Goal: Task Accomplishment & Management: Use online tool/utility

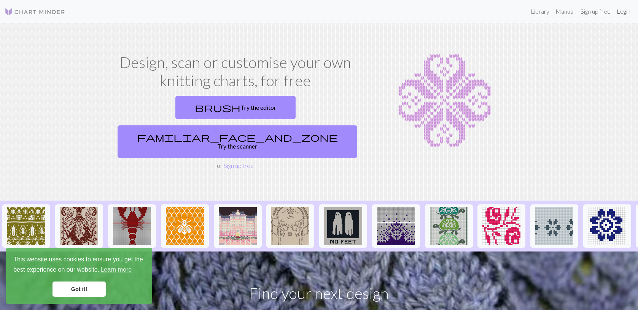
click at [624, 12] on link "Login" at bounding box center [623, 11] width 20 height 15
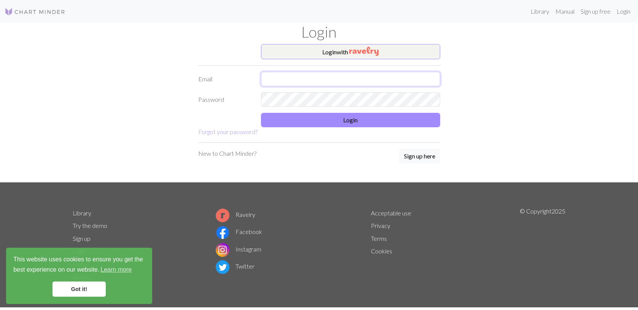
click at [387, 79] on input "text" at bounding box center [350, 79] width 179 height 14
type input "[EMAIL_ADDRESS][DOMAIN_NAME]"
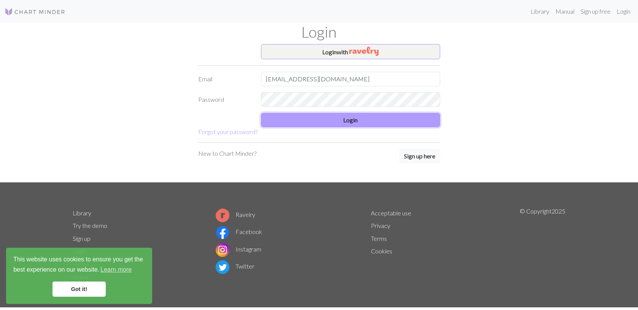
click at [359, 117] on button "Login" at bounding box center [350, 120] width 179 height 14
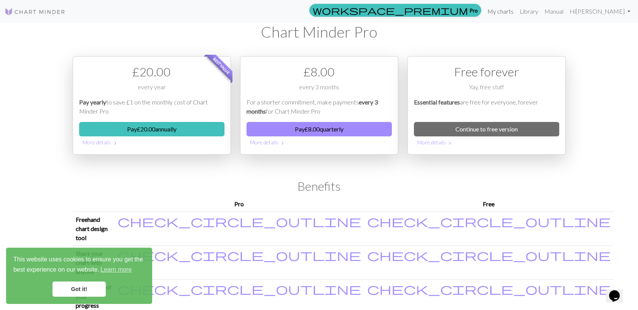
click at [516, 12] on link "My charts" at bounding box center [500, 11] width 32 height 15
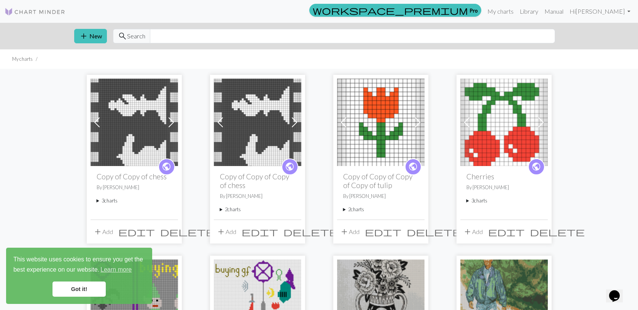
click at [119, 130] on img at bounding box center [133, 122] width 87 height 87
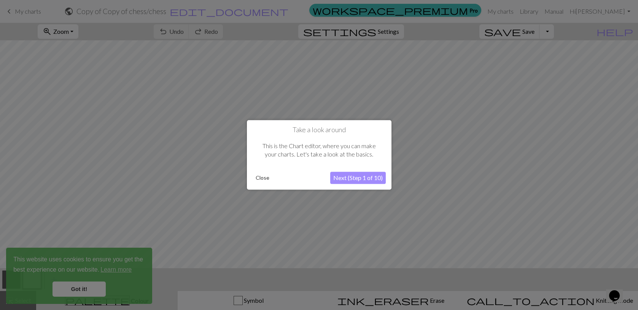
click at [265, 176] on button "Close" at bounding box center [262, 178] width 20 height 11
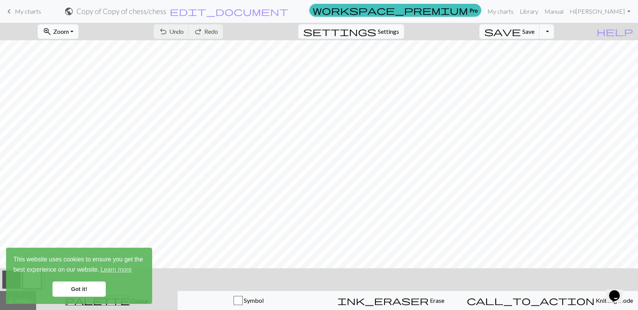
click at [69, 32] on span "Zoom" at bounding box center [61, 31] width 16 height 7
click at [72, 49] on button "Fit all" at bounding box center [68, 48] width 60 height 12
click at [189, 35] on button "undo Undo Undo" at bounding box center [171, 31] width 35 height 14
click at [78, 292] on link "Got it!" at bounding box center [78, 289] width 53 height 15
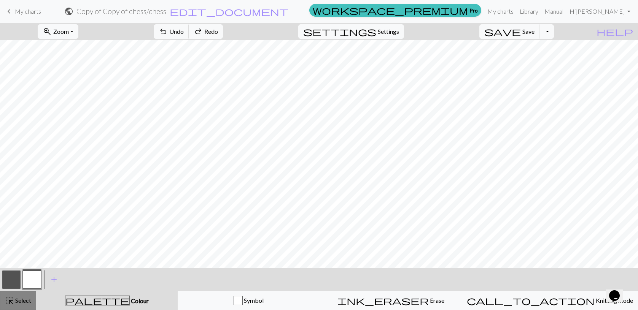
click at [27, 305] on div "highlight_alt Select Select" at bounding box center [18, 300] width 26 height 9
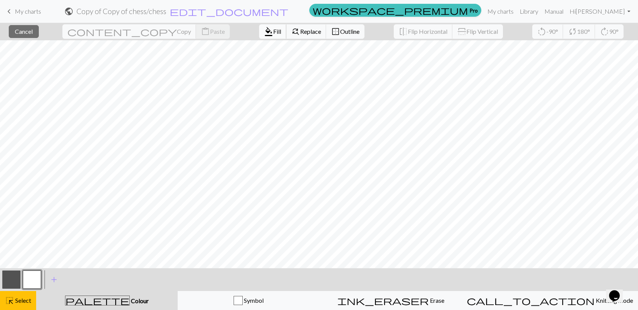
click at [264, 31] on span "format_color_fill" at bounding box center [268, 31] width 9 height 11
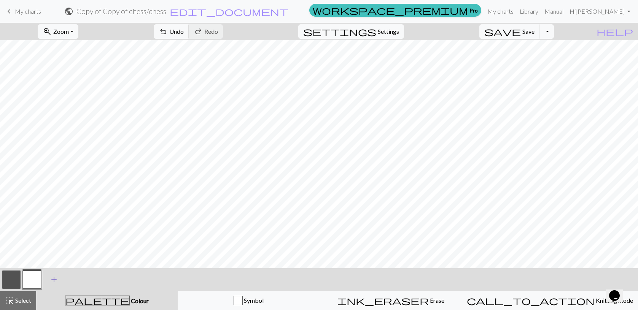
click at [54, 280] on span "add" at bounding box center [53, 280] width 9 height 11
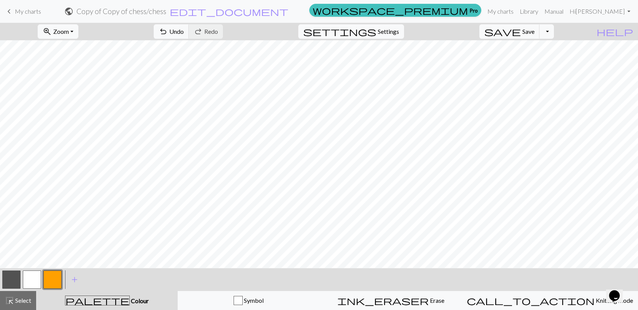
click at [15, 285] on button "button" at bounding box center [11, 280] width 18 height 18
click at [35, 278] on button "button" at bounding box center [32, 280] width 18 height 18
click at [22, 300] on span "Select" at bounding box center [22, 300] width 17 height 7
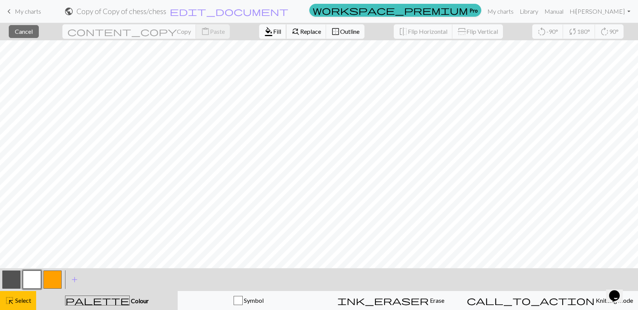
click at [273, 32] on span "Fill" at bounding box center [277, 31] width 8 height 7
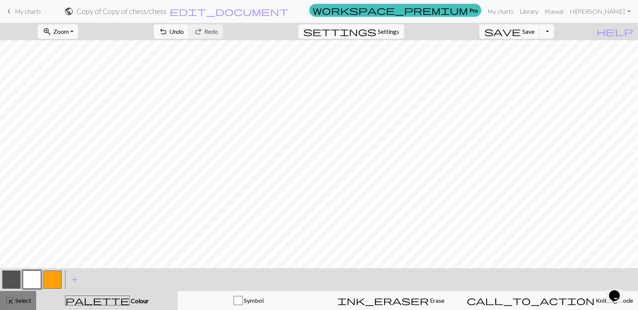
click at [24, 297] on span "Select" at bounding box center [22, 300] width 17 height 7
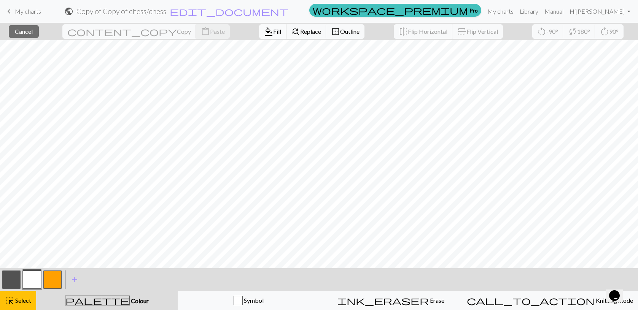
click at [264, 31] on span "format_color_fill" at bounding box center [268, 31] width 9 height 11
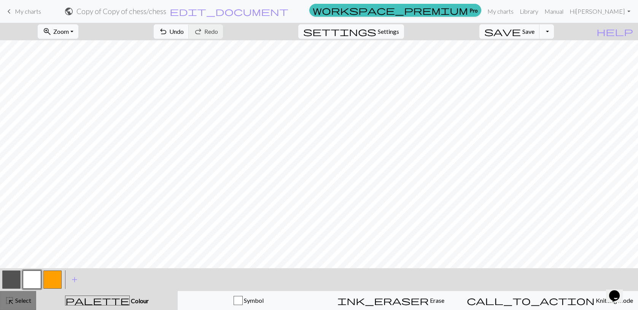
click at [25, 306] on button "highlight_alt Select Select" at bounding box center [18, 300] width 36 height 19
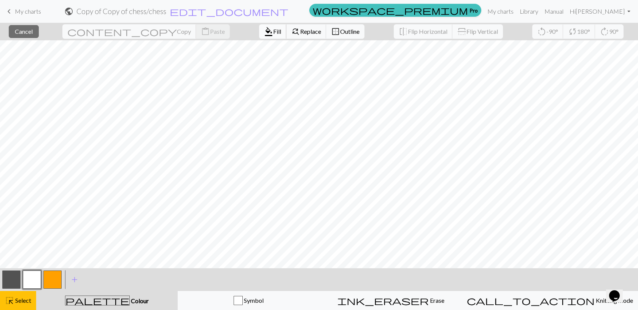
click at [273, 31] on span "Fill" at bounding box center [277, 31] width 8 height 7
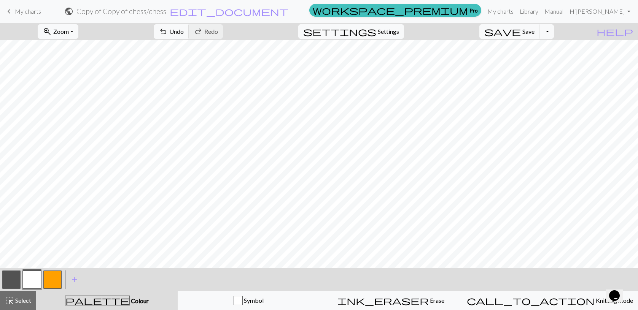
click at [9, 282] on button "button" at bounding box center [11, 280] width 18 height 18
click at [37, 285] on button "button" at bounding box center [32, 280] width 18 height 18
click at [10, 280] on button "button" at bounding box center [11, 280] width 18 height 18
click at [21, 302] on span "Select" at bounding box center [22, 300] width 17 height 7
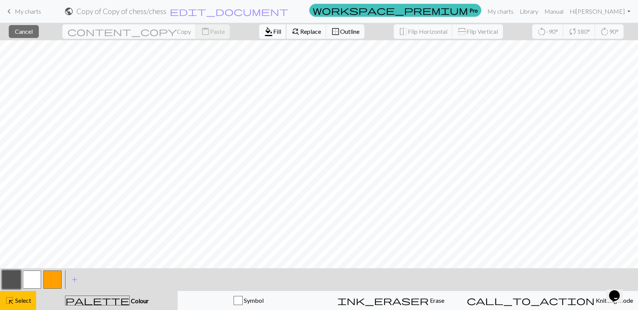
click at [259, 37] on button "format_color_fill Fill" at bounding box center [272, 31] width 27 height 14
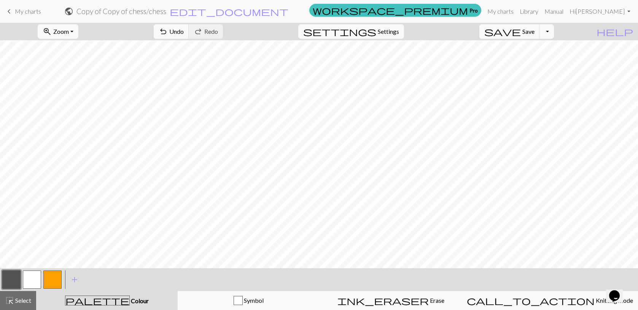
click at [35, 278] on button "button" at bounding box center [32, 280] width 18 height 18
click at [17, 299] on span "Select" at bounding box center [22, 300] width 17 height 7
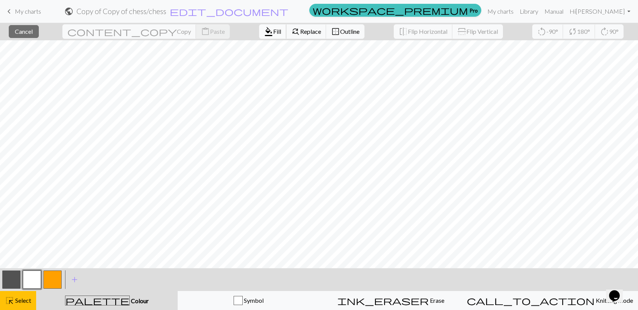
click at [273, 33] on span "Fill" at bounding box center [277, 31] width 8 height 7
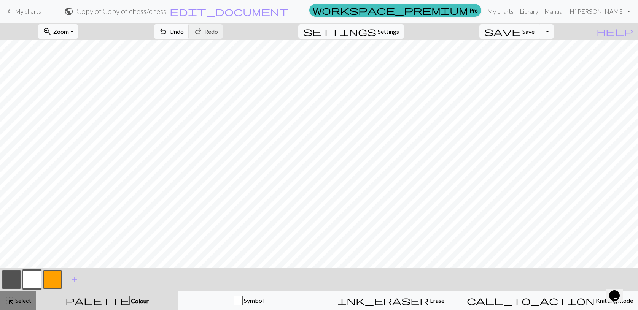
click at [29, 298] on span "Select" at bounding box center [22, 300] width 17 height 7
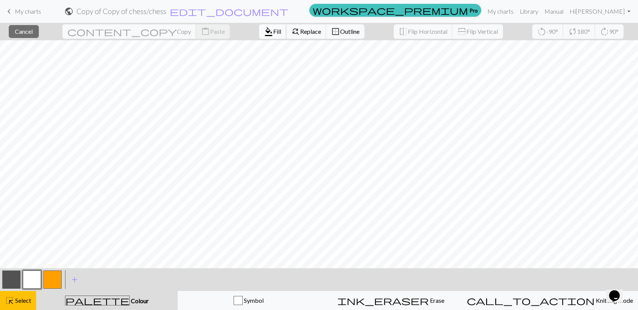
click at [264, 33] on span "format_color_fill" at bounding box center [268, 31] width 9 height 11
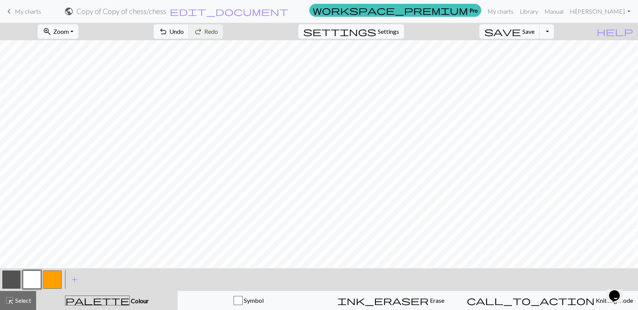
scroll to position [455, 0]
click at [19, 301] on span "Select" at bounding box center [22, 300] width 17 height 7
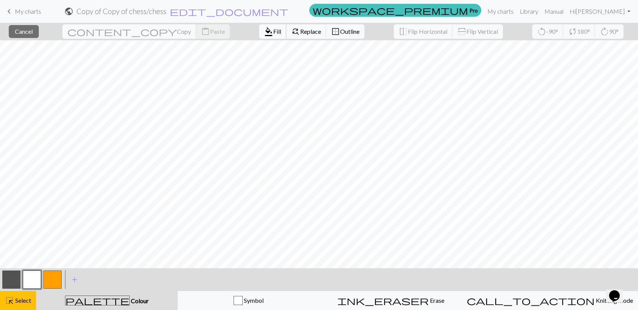
click at [273, 31] on span "Fill" at bounding box center [277, 31] width 8 height 7
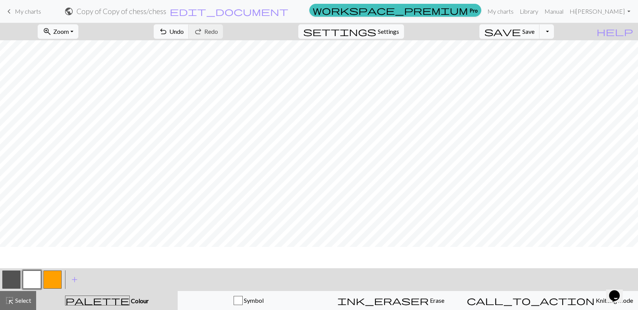
scroll to position [352, 0]
click at [26, 295] on button "highlight_alt Select Select" at bounding box center [18, 300] width 36 height 19
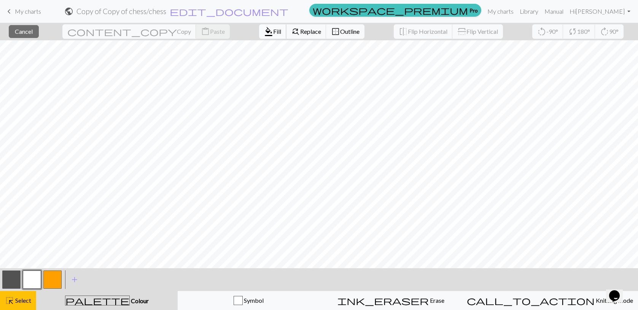
click at [259, 25] on button "format_color_fill Fill" at bounding box center [272, 31] width 27 height 14
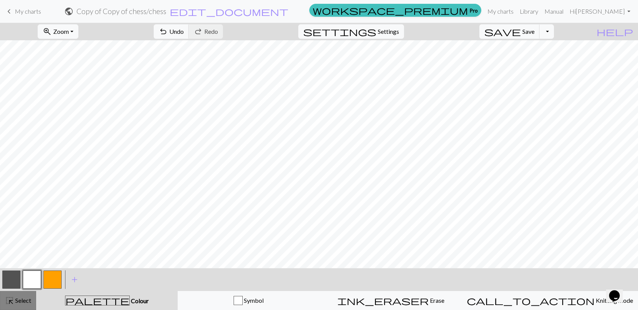
click at [21, 302] on span "Select" at bounding box center [22, 300] width 17 height 7
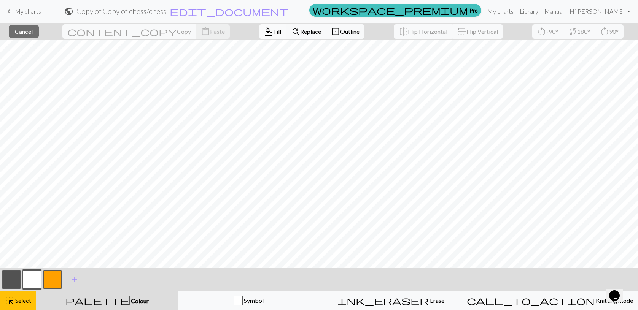
click at [273, 29] on span "Fill" at bounding box center [277, 31] width 8 height 7
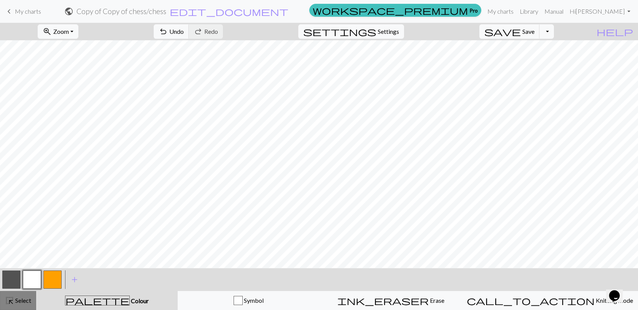
click at [21, 299] on span "Select" at bounding box center [22, 300] width 17 height 7
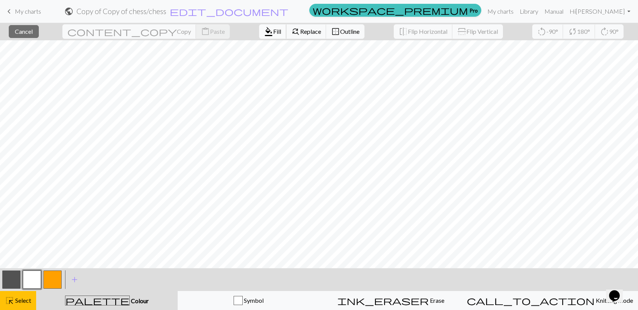
click at [264, 34] on span "format_color_fill" at bounding box center [268, 31] width 9 height 11
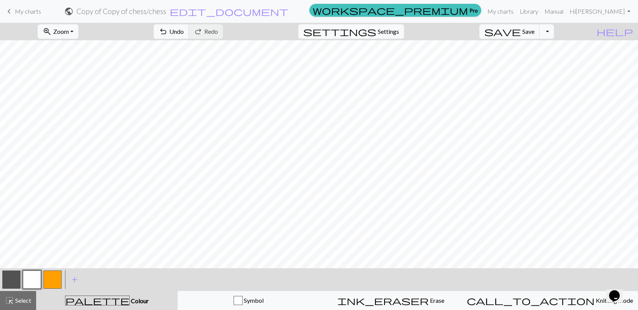
click at [51, 281] on button "button" at bounding box center [52, 280] width 18 height 18
click at [31, 306] on button "highlight_alt Select Select" at bounding box center [18, 300] width 36 height 19
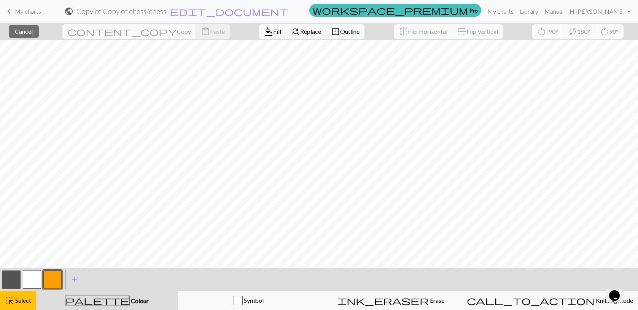
click at [32, 281] on button "button" at bounding box center [32, 280] width 18 height 18
click at [259, 27] on button "format_color_fill Fill" at bounding box center [272, 31] width 27 height 14
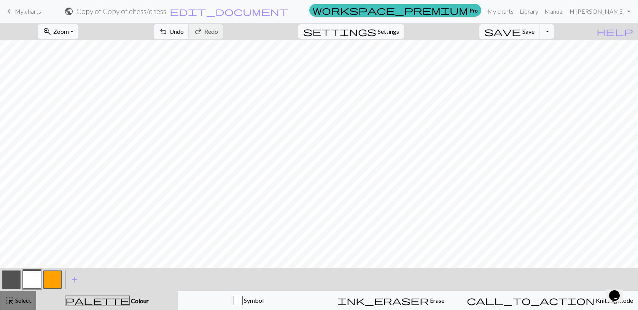
click at [26, 303] on span "Select" at bounding box center [22, 300] width 17 height 7
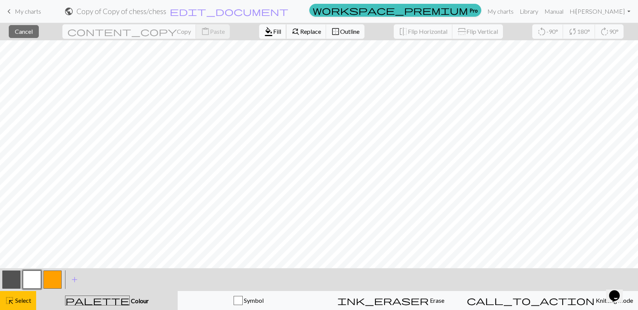
click at [273, 35] on span "Fill" at bounding box center [277, 31] width 8 height 7
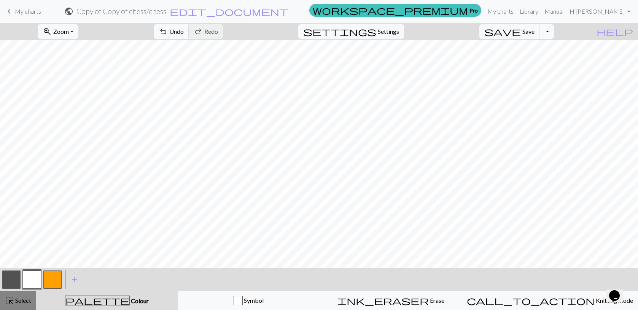
click at [29, 303] on span "Select" at bounding box center [22, 300] width 17 height 7
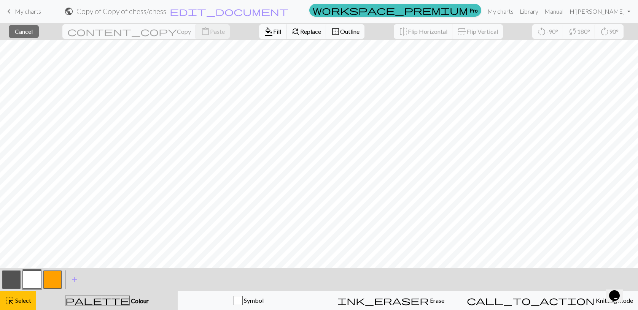
click at [273, 33] on span "Fill" at bounding box center [277, 31] width 8 height 7
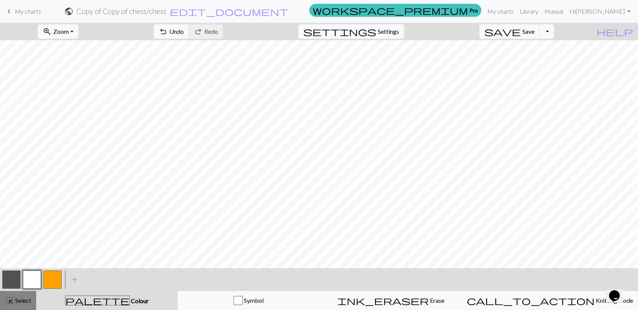
click at [22, 302] on span "Select" at bounding box center [22, 300] width 17 height 7
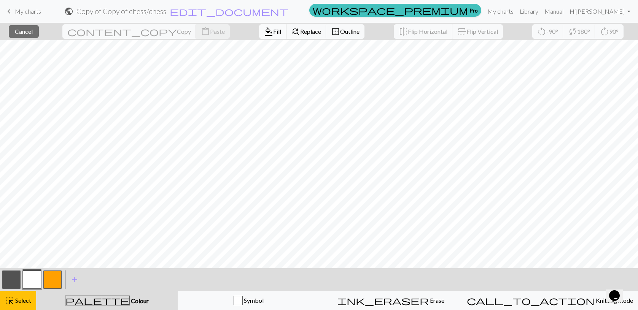
click at [259, 32] on button "format_color_fill Fill" at bounding box center [272, 31] width 27 height 14
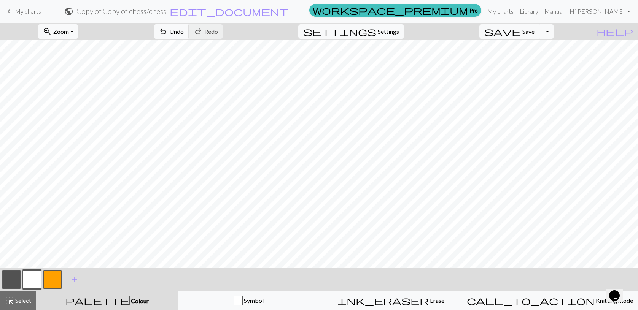
click at [8, 282] on button "button" at bounding box center [11, 280] width 18 height 18
click at [184, 34] on span "Undo" at bounding box center [176, 31] width 14 height 7
click at [37, 279] on button "button" at bounding box center [32, 280] width 18 height 18
click at [17, 309] on button "highlight_alt Select Select" at bounding box center [18, 300] width 36 height 19
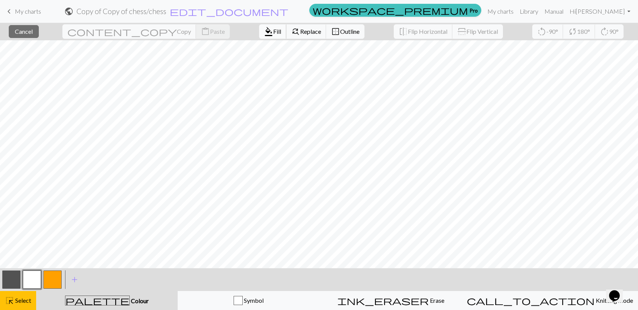
click at [259, 38] on button "format_color_fill Fill" at bounding box center [272, 31] width 27 height 14
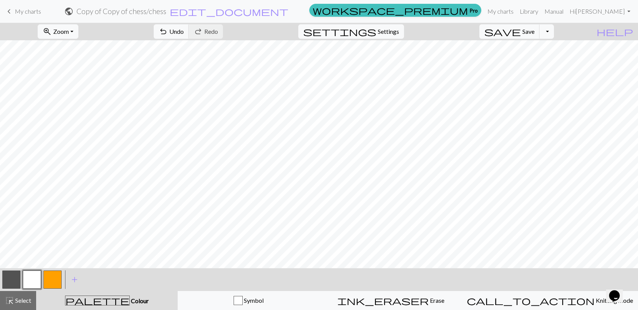
click at [8, 281] on button "button" at bounding box center [11, 280] width 18 height 18
click at [15, 300] on span "Select" at bounding box center [22, 300] width 17 height 7
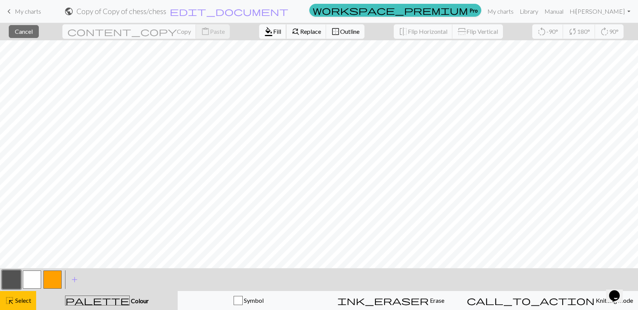
click at [273, 34] on span "Fill" at bounding box center [277, 31] width 8 height 7
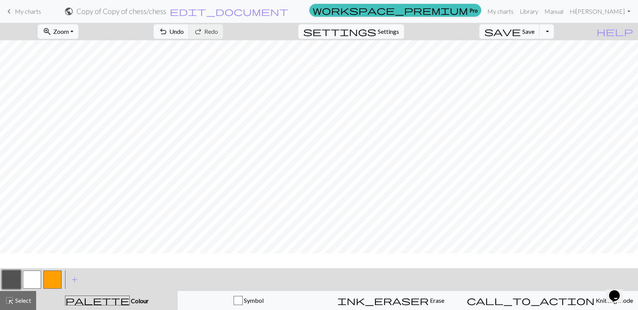
scroll to position [240, 0]
click at [33, 283] on button "button" at bounding box center [32, 280] width 18 height 18
click at [21, 302] on span "Select" at bounding box center [22, 300] width 17 height 7
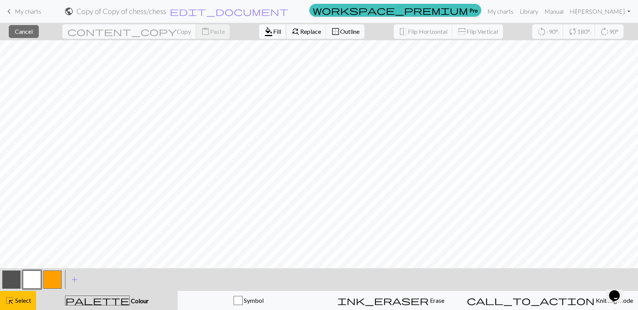
click at [273, 30] on span "Fill" at bounding box center [277, 31] width 8 height 7
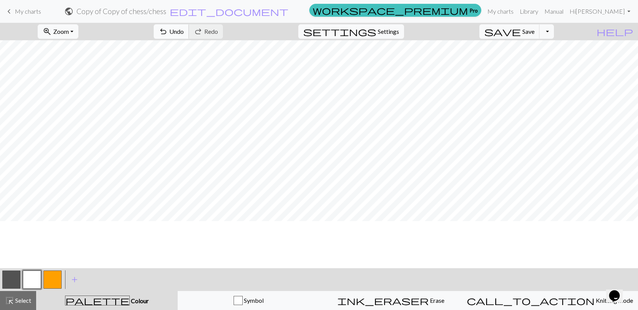
scroll to position [160, 0]
click at [18, 297] on span "Select" at bounding box center [22, 300] width 17 height 7
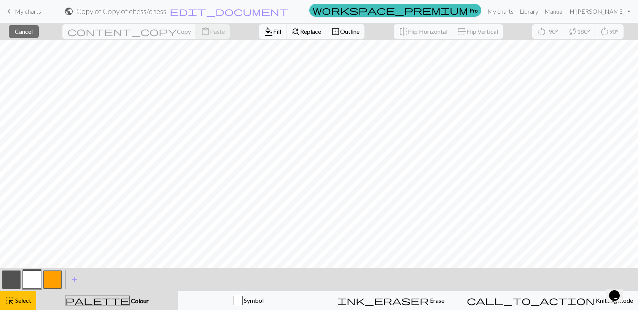
click at [264, 29] on span "format_color_fill" at bounding box center [268, 31] width 9 height 11
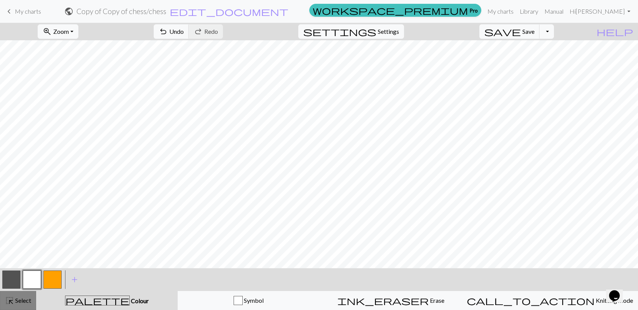
click at [22, 305] on button "highlight_alt Select Select" at bounding box center [18, 300] width 36 height 19
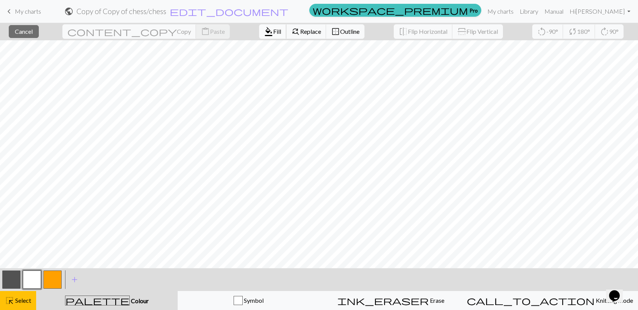
click at [259, 38] on button "format_color_fill Fill" at bounding box center [272, 31] width 27 height 14
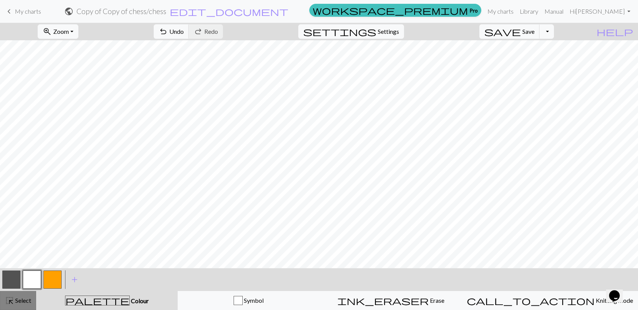
click at [24, 304] on span "Select" at bounding box center [22, 300] width 17 height 7
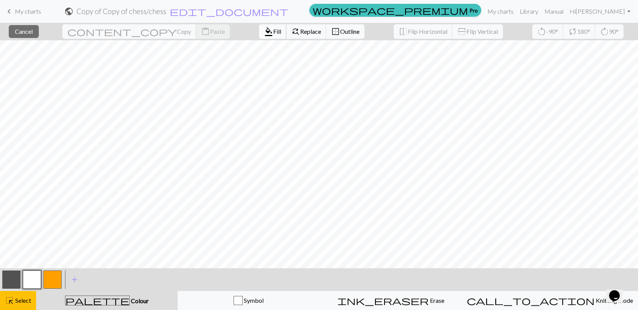
click at [264, 32] on span "format_color_fill" at bounding box center [268, 31] width 9 height 11
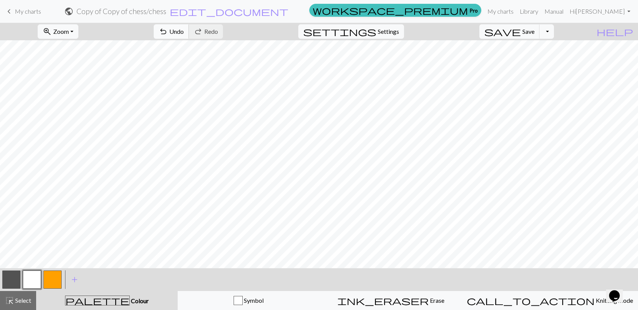
scroll to position [168, 0]
click at [534, 25] on button "save Save Save" at bounding box center [509, 31] width 60 height 14
click at [516, 13] on link "My charts" at bounding box center [500, 11] width 32 height 15
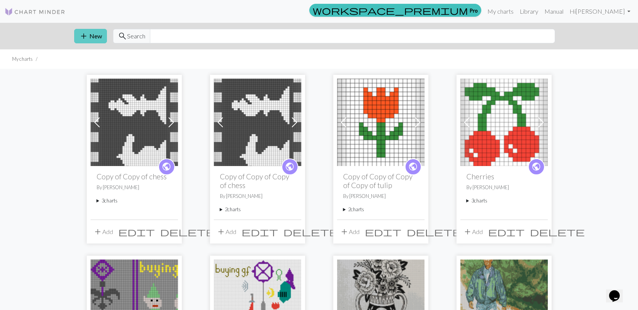
click at [81, 37] on span "add" at bounding box center [83, 36] width 9 height 11
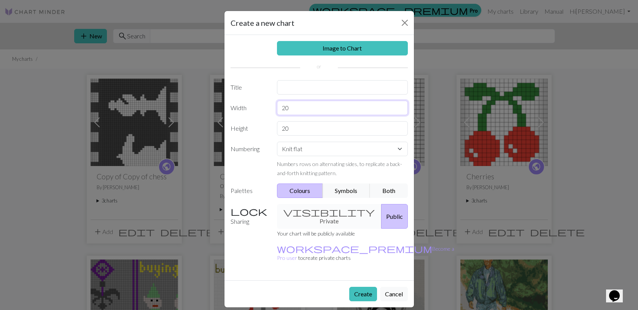
drag, startPoint x: 306, startPoint y: 110, endPoint x: 252, endPoint y: 103, distance: 54.8
click at [252, 103] on div "Width 20" at bounding box center [319, 108] width 186 height 14
type input "116"
click at [303, 90] on input "text" at bounding box center [342, 87] width 131 height 14
click at [331, 155] on select "Knit flat Knit in the round Lace knitting Cross stitch" at bounding box center [342, 149] width 131 height 14
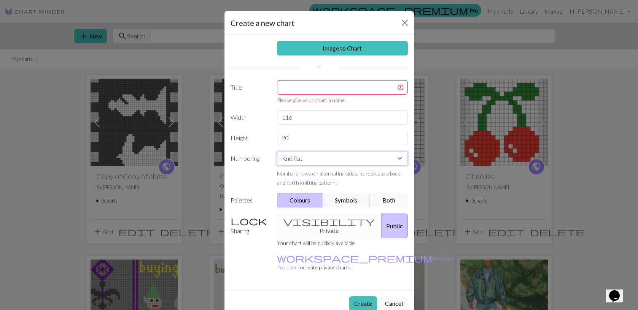
select select "round"
click at [406, 21] on button "Close" at bounding box center [404, 23] width 12 height 12
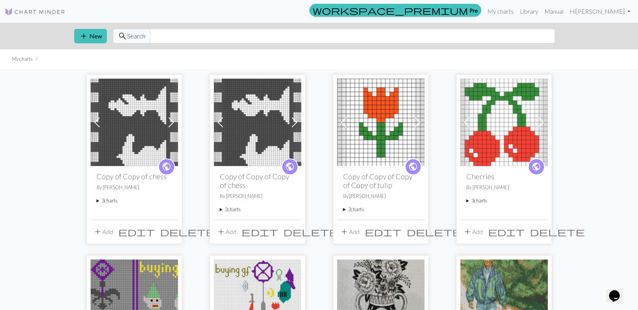
click at [134, 155] on img at bounding box center [133, 122] width 87 height 87
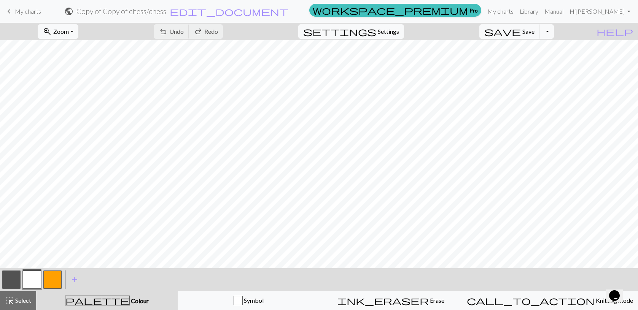
click at [27, 11] on span "My charts" at bounding box center [28, 11] width 26 height 7
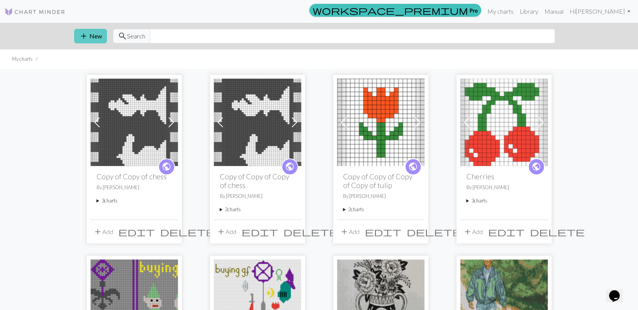
click at [96, 38] on button "add New" at bounding box center [90, 36] width 33 height 14
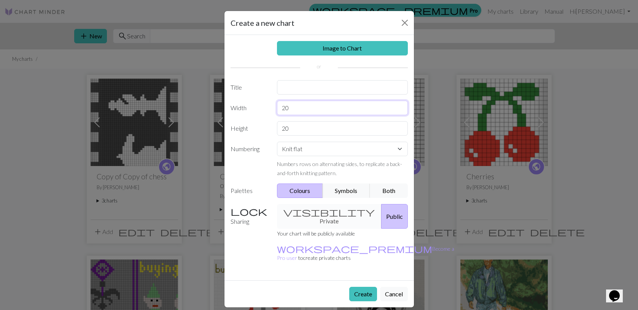
click at [304, 105] on input "20" at bounding box center [342, 108] width 131 height 14
type input "2"
type input "116"
drag, startPoint x: 300, startPoint y: 131, endPoint x: 235, endPoint y: 129, distance: 65.4
click at [235, 129] on div "Height 20" at bounding box center [319, 128] width 186 height 14
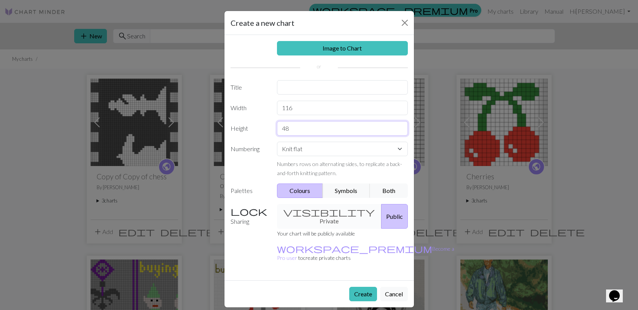
type input "48"
click at [281, 152] on select "Knit flat Knit in the round Lace knitting Cross stitch" at bounding box center [342, 149] width 131 height 14
select select "round"
click at [324, 85] on input "text" at bounding box center [342, 87] width 131 height 14
type input "chesssss"
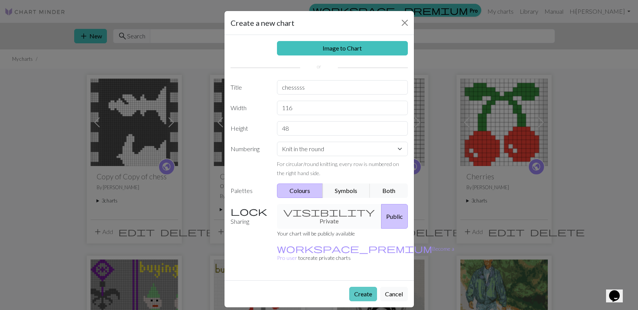
click at [359, 287] on button "Create" at bounding box center [363, 294] width 28 height 14
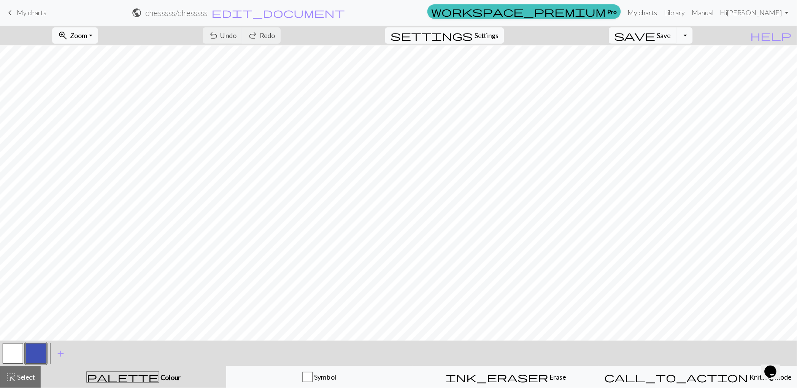
scroll to position [27, 0]
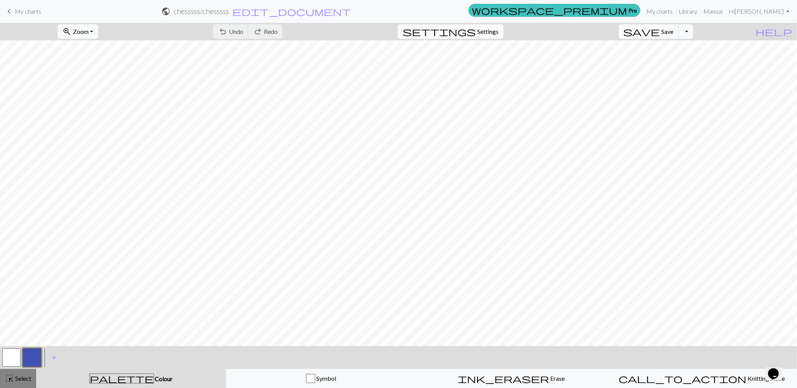
click at [17, 310] on span "Select" at bounding box center [22, 378] width 17 height 7
click at [31, 310] on button "button" at bounding box center [32, 357] width 18 height 18
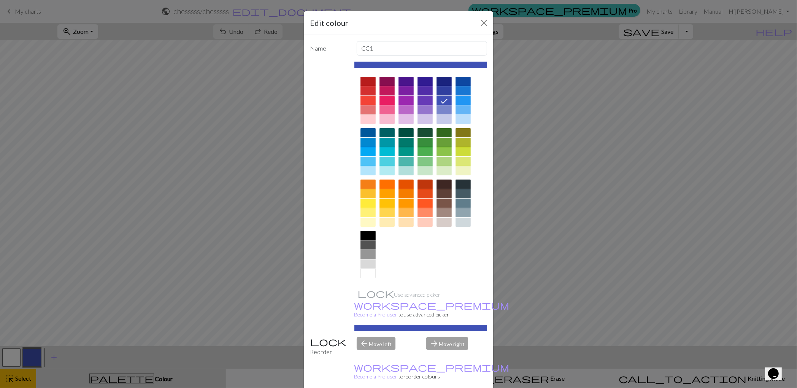
click at [371, 234] on div at bounding box center [367, 235] width 15 height 9
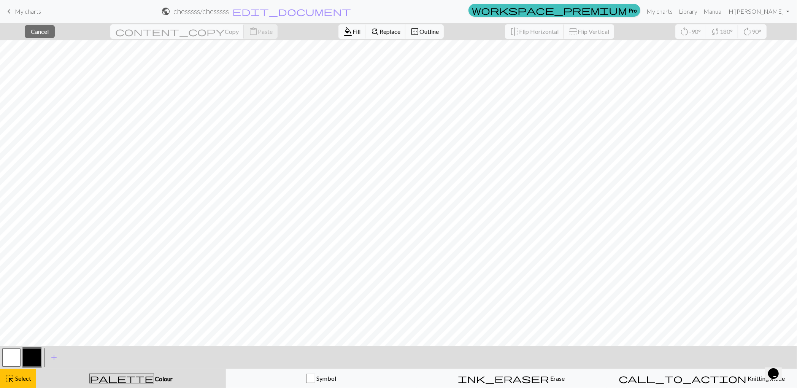
click at [32, 310] on button "button" at bounding box center [32, 357] width 18 height 18
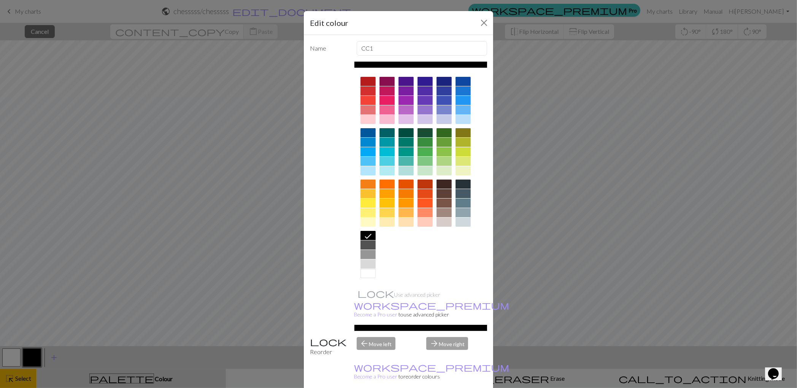
click at [521, 7] on div "Edit colour Name CC1 Use advanced picker workspace_premium Become a Pro user to…" at bounding box center [398, 194] width 797 height 388
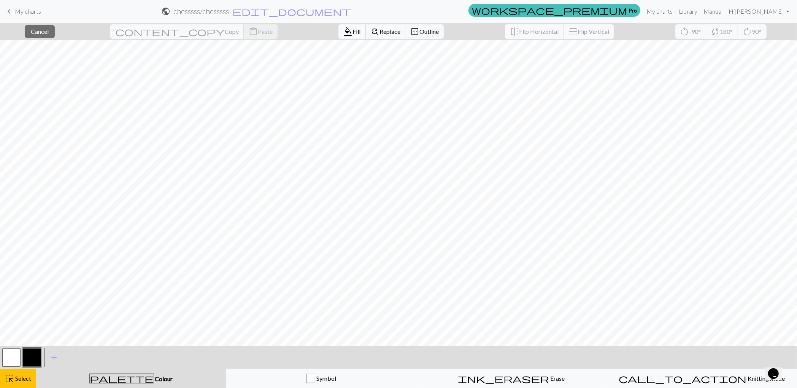
click at [338, 32] on button "format_color_fill Fill" at bounding box center [351, 31] width 27 height 14
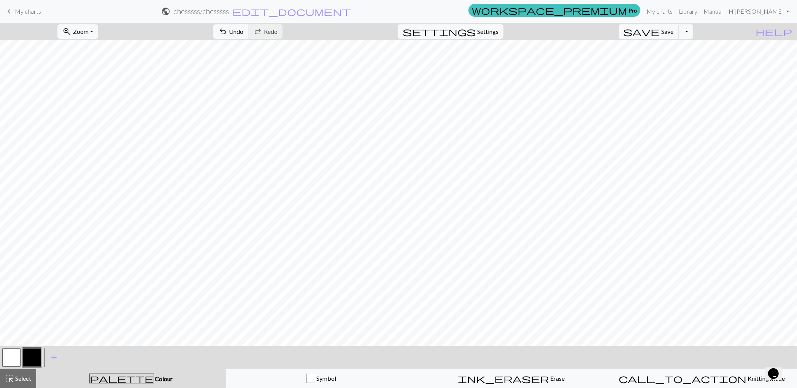
click at [37, 310] on button "button" at bounding box center [32, 357] width 18 height 18
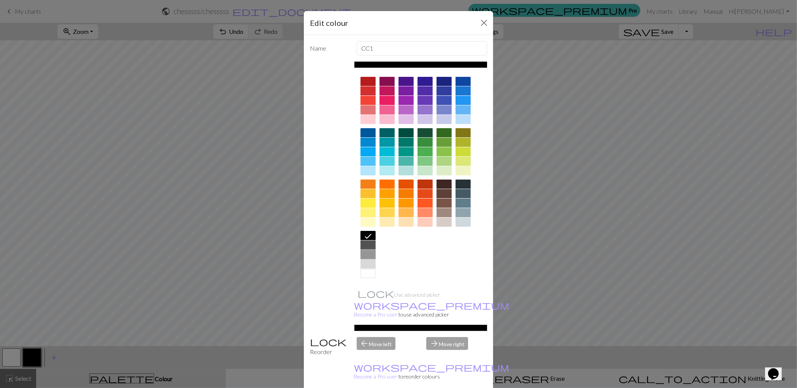
click at [371, 253] on div at bounding box center [367, 254] width 15 height 9
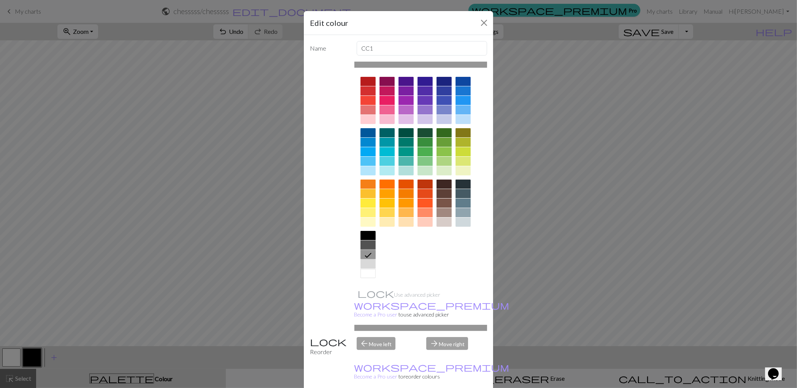
click at [372, 244] on div at bounding box center [367, 244] width 15 height 9
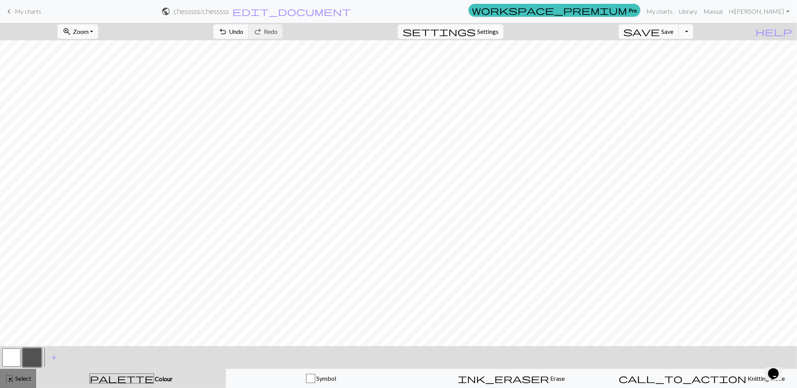
click at [21, 310] on div "highlight_alt Select Select" at bounding box center [18, 378] width 26 height 9
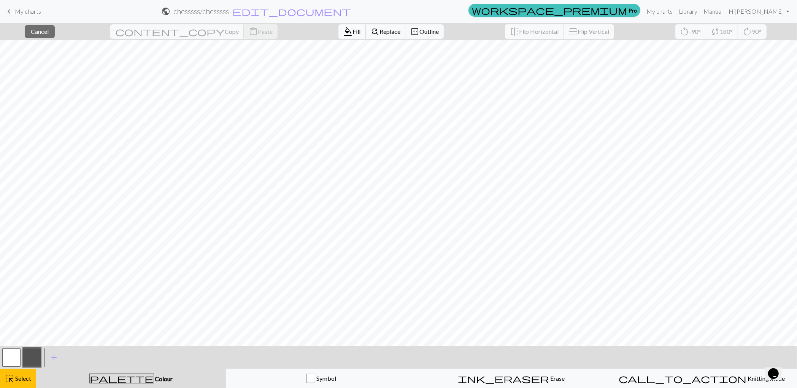
click at [338, 25] on button "format_color_fill Fill" at bounding box center [351, 31] width 27 height 14
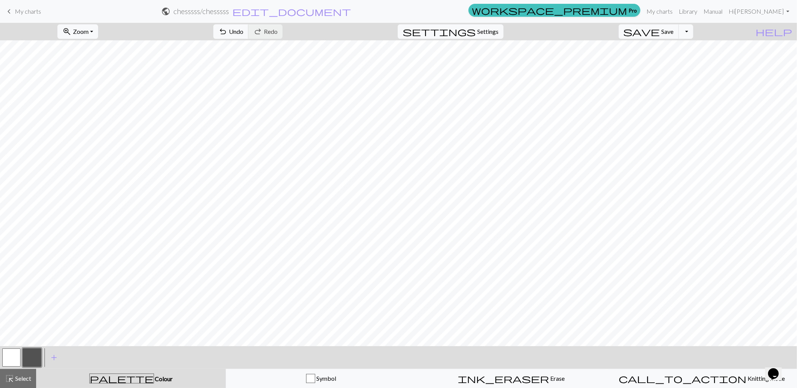
click at [19, 310] on button "button" at bounding box center [11, 357] width 18 height 18
click at [33, 310] on button "button" at bounding box center [32, 357] width 18 height 18
click at [89, 34] on span "Zoom" at bounding box center [81, 31] width 16 height 7
click at [106, 49] on button "Fit all" at bounding box center [88, 48] width 60 height 12
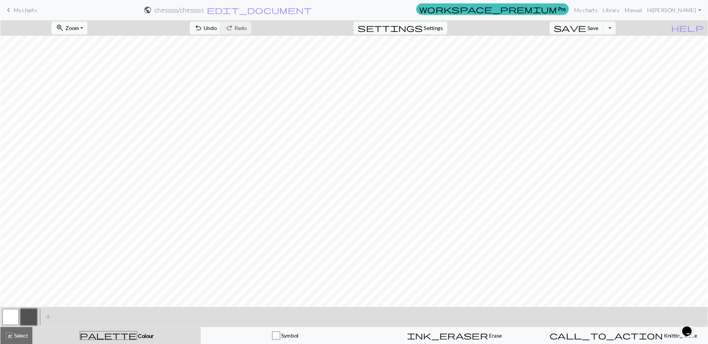
scroll to position [0, 0]
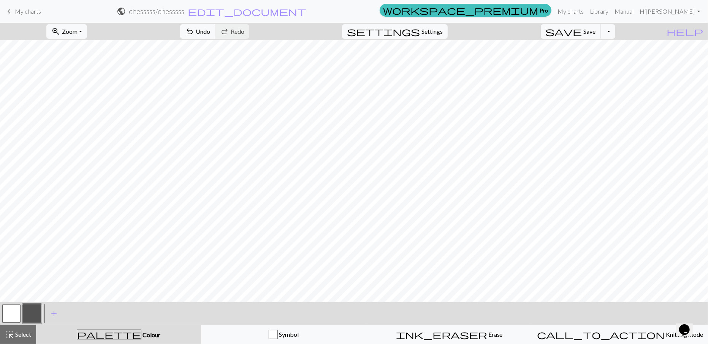
click at [10, 310] on button "button" at bounding box center [11, 314] width 18 height 18
click at [33, 306] on button "button" at bounding box center [32, 314] width 18 height 18
click at [210, 34] on span "Undo" at bounding box center [203, 31] width 14 height 7
click at [12, 310] on span "highlight_alt" at bounding box center [9, 335] width 9 height 11
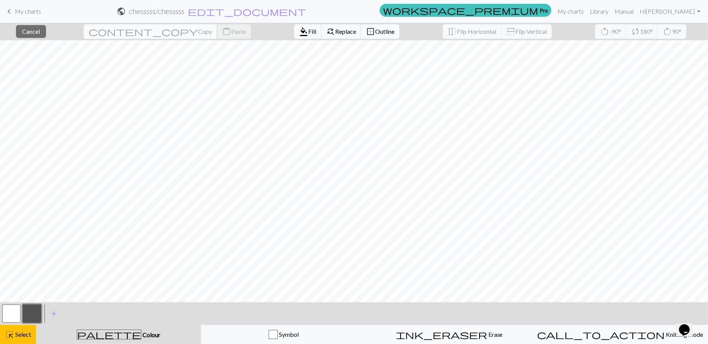
click at [124, 35] on span "content_copy" at bounding box center [144, 31] width 110 height 11
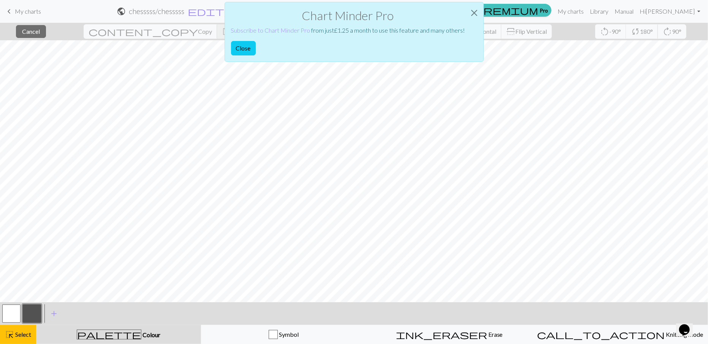
click at [128, 29] on div "Chart Minder Pro Subscribe to Chart Minder Pro from just £ 1.25 a month to use …" at bounding box center [354, 34] width 708 height 68
click at [246, 48] on button "Close" at bounding box center [243, 48] width 25 height 14
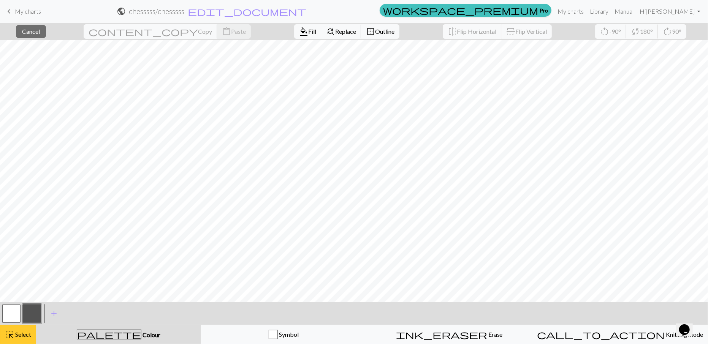
click at [27, 310] on span "Select" at bounding box center [22, 334] width 17 height 7
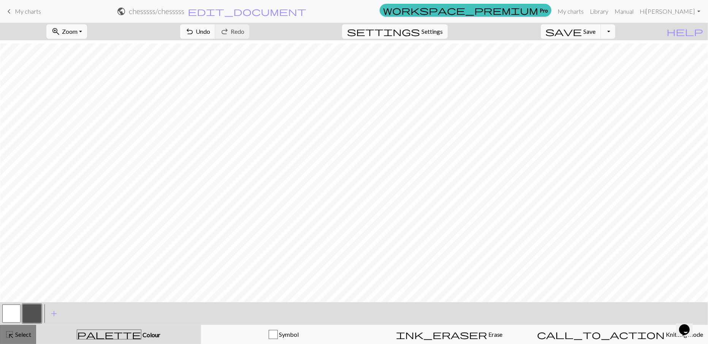
scroll to position [3, 88]
click at [216, 27] on button "undo Undo Undo" at bounding box center [197, 31] width 35 height 14
click at [9, 310] on button "button" at bounding box center [11, 314] width 18 height 18
click at [36, 310] on button "button" at bounding box center [32, 314] width 18 height 18
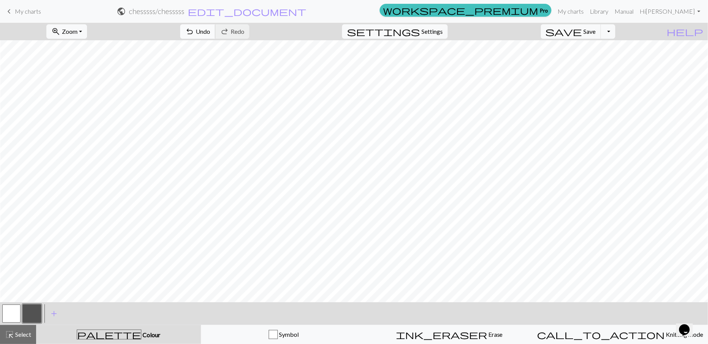
click at [216, 27] on button "undo Undo Undo" at bounding box center [197, 31] width 35 height 14
click at [216, 25] on button "undo Undo Undo" at bounding box center [197, 31] width 35 height 14
click at [596, 32] on span "Save" at bounding box center [590, 31] width 12 height 7
click at [22, 8] on span "My charts" at bounding box center [28, 11] width 26 height 7
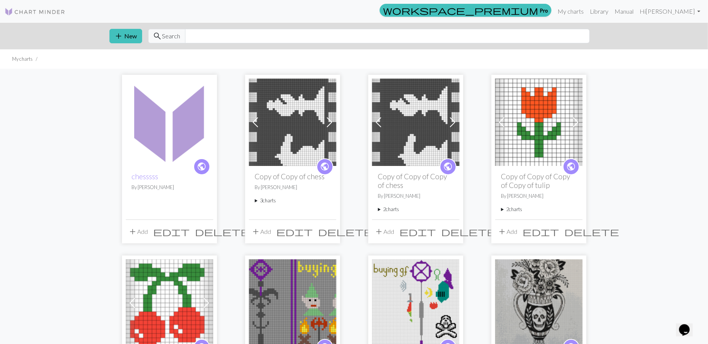
click at [288, 121] on img at bounding box center [292, 122] width 87 height 87
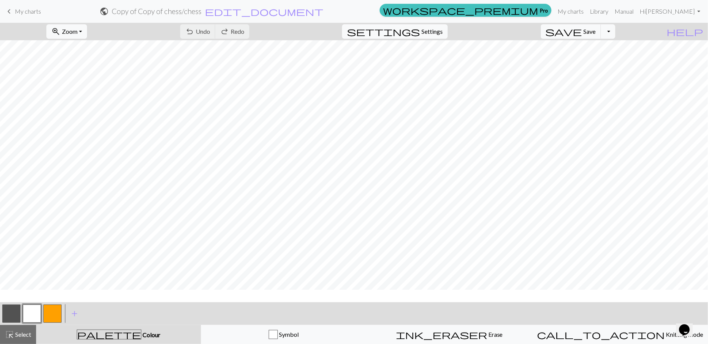
scroll to position [187, 0]
click at [27, 17] on link "keyboard_arrow_left My charts" at bounding box center [23, 11] width 37 height 13
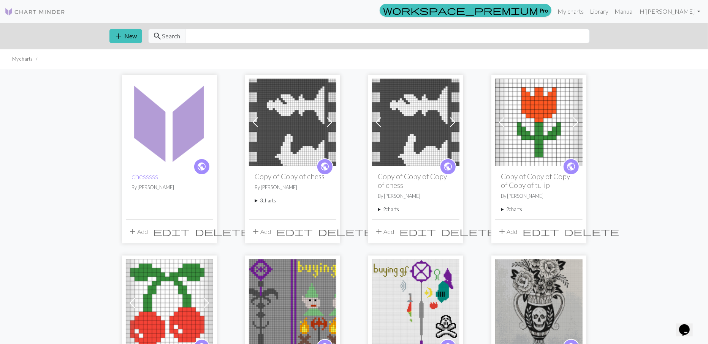
click at [181, 124] on img at bounding box center [169, 122] width 87 height 87
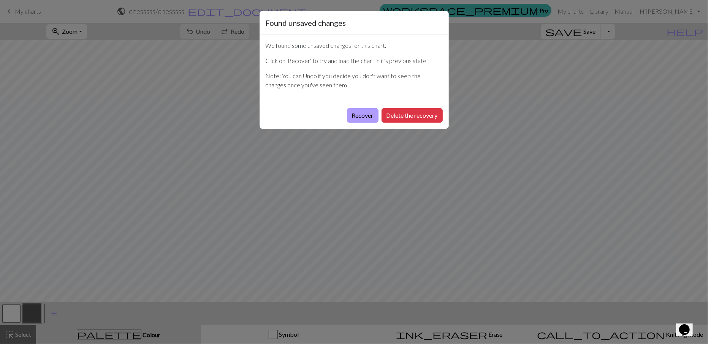
click at [365, 116] on button "Recover" at bounding box center [363, 115] width 32 height 14
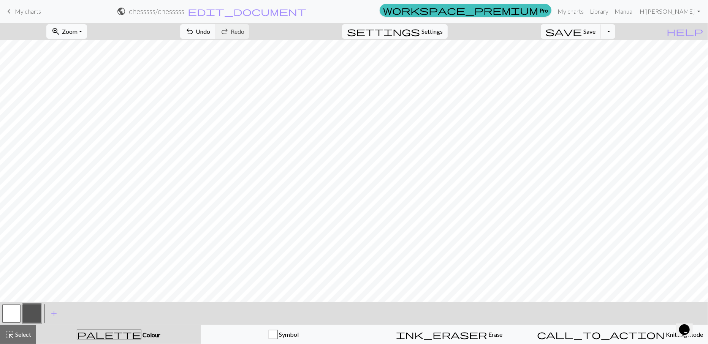
click at [78, 33] on span "Zoom" at bounding box center [70, 31] width 16 height 7
click at [89, 52] on button "Fit all" at bounding box center [77, 48] width 60 height 12
click at [26, 310] on span "Select" at bounding box center [22, 334] width 17 height 7
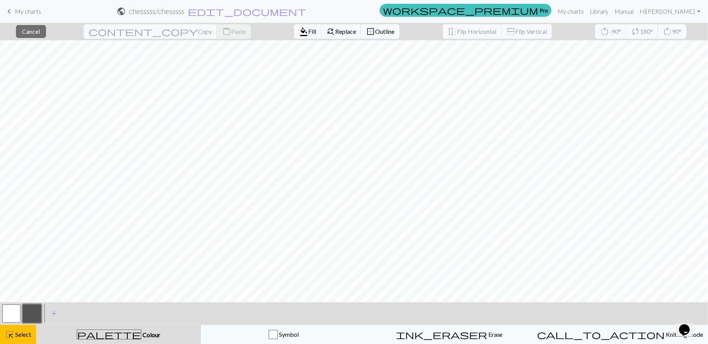
click at [38, 310] on button "button" at bounding box center [32, 314] width 18 height 18
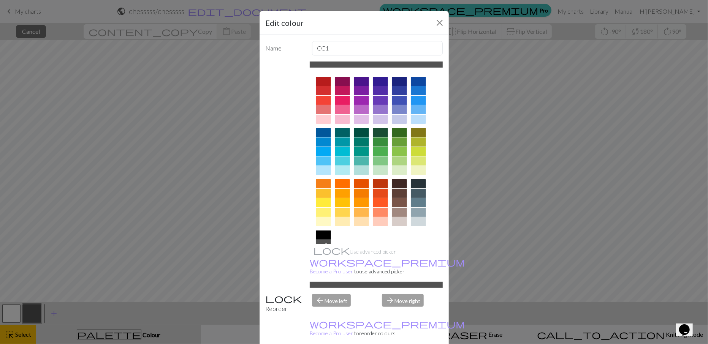
click at [184, 49] on div "Edit colour Name CC1 Use advanced picker workspace_premium Become a Pro user to…" at bounding box center [354, 172] width 708 height 344
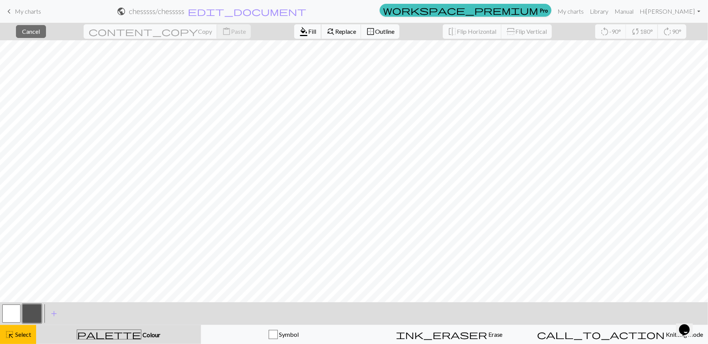
click at [294, 35] on button "format_color_fill Fill" at bounding box center [307, 31] width 27 height 14
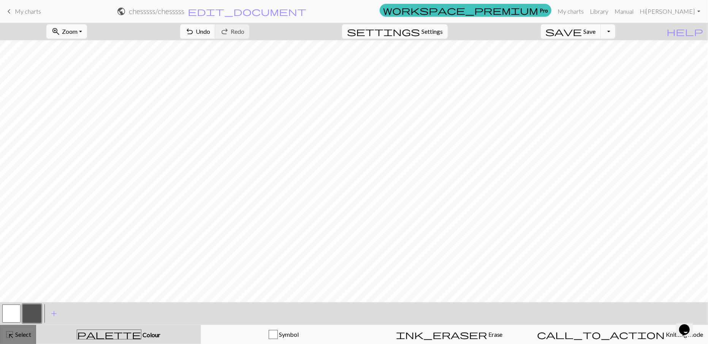
drag, startPoint x: 18, startPoint y: 334, endPoint x: 18, endPoint y: 330, distance: 3.8
click at [18, 310] on span "Select" at bounding box center [22, 334] width 17 height 7
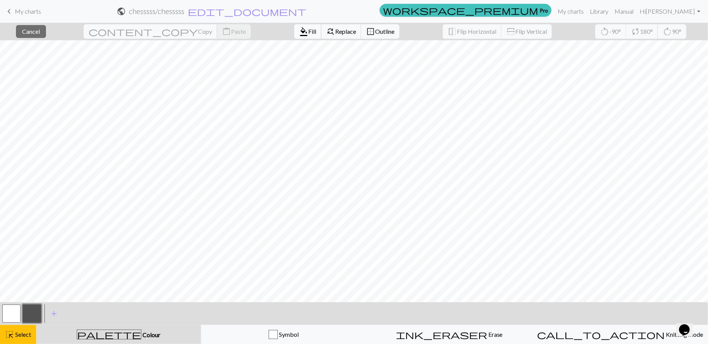
click at [299, 33] on span "format_color_fill" at bounding box center [303, 31] width 9 height 11
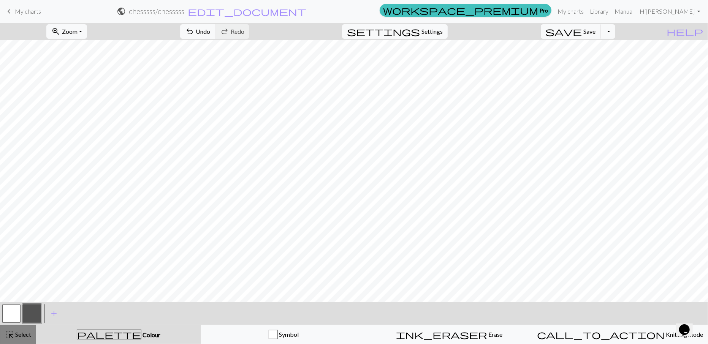
click at [22, 310] on span "Select" at bounding box center [22, 334] width 17 height 7
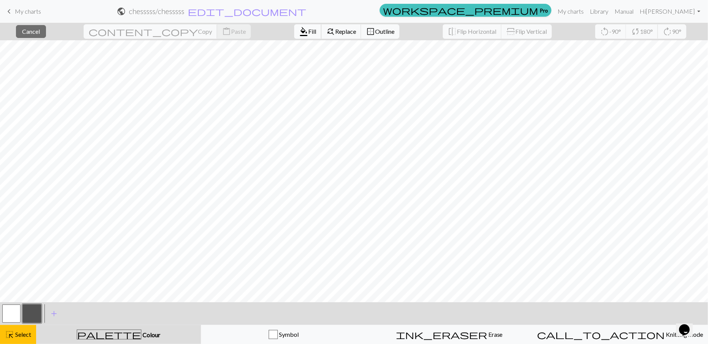
click at [299, 29] on span "format_color_fill" at bounding box center [303, 31] width 9 height 11
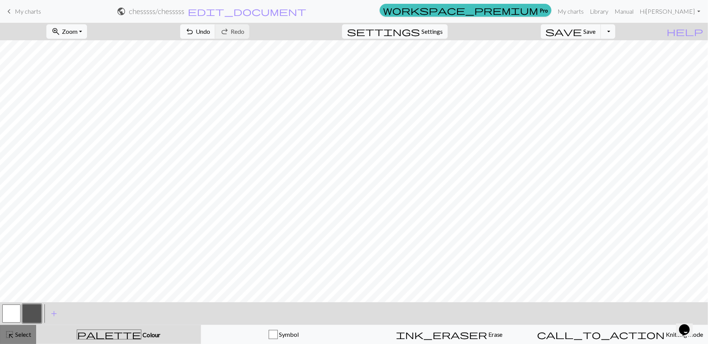
click at [19, 310] on button "highlight_alt Select Select" at bounding box center [18, 334] width 36 height 19
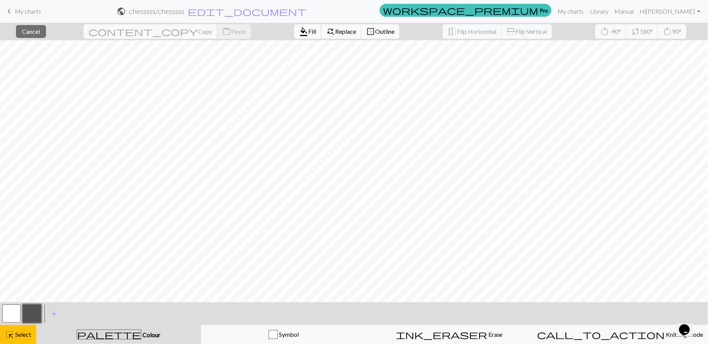
click at [294, 36] on button "format_color_fill Fill" at bounding box center [307, 31] width 27 height 14
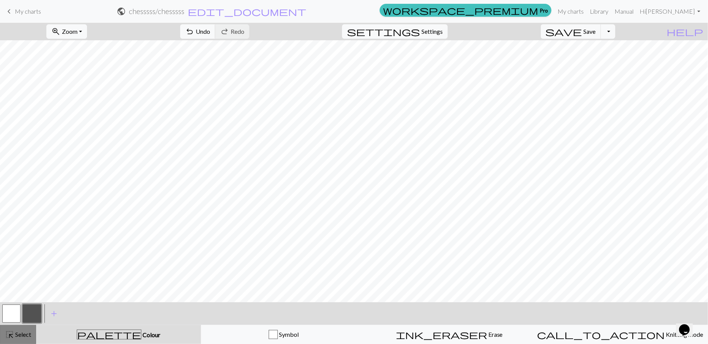
click at [27, 310] on span "Select" at bounding box center [22, 334] width 17 height 7
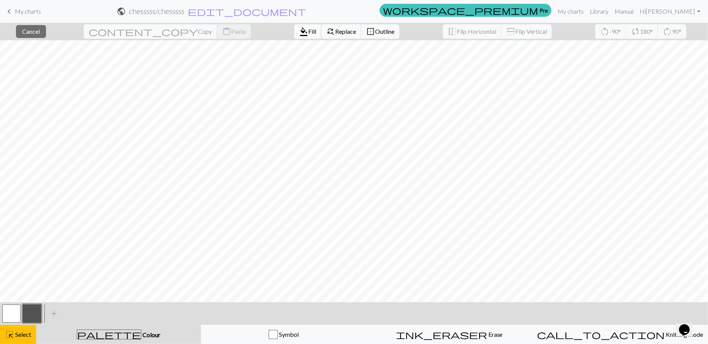
click at [308, 35] on span "Fill" at bounding box center [312, 31] width 8 height 7
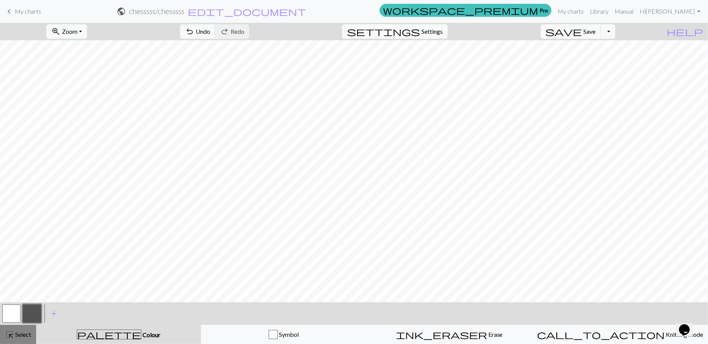
click at [28, 310] on div "highlight_alt Select Select" at bounding box center [18, 334] width 26 height 9
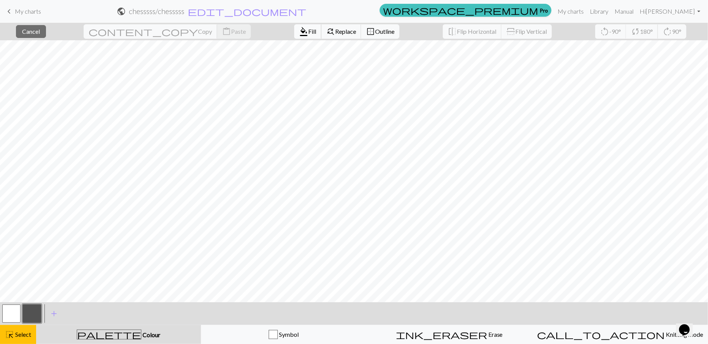
click at [308, 30] on span "Fill" at bounding box center [312, 31] width 8 height 7
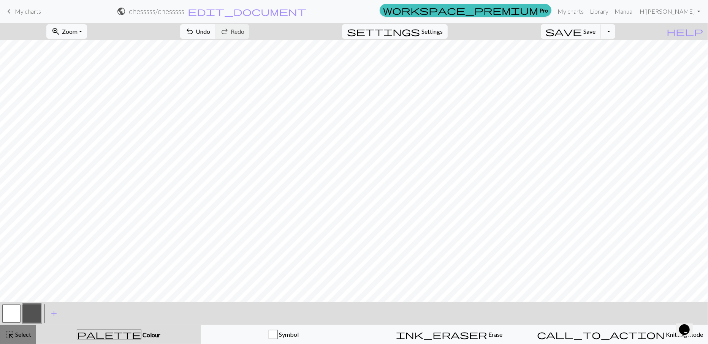
click at [25, 310] on div "highlight_alt Select Select" at bounding box center [18, 334] width 26 height 9
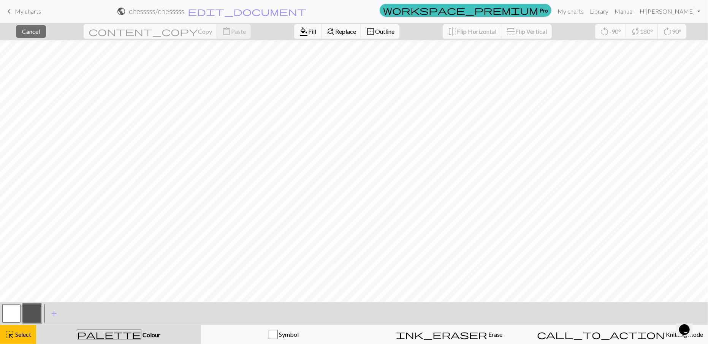
click at [299, 33] on span "format_color_fill" at bounding box center [303, 31] width 9 height 11
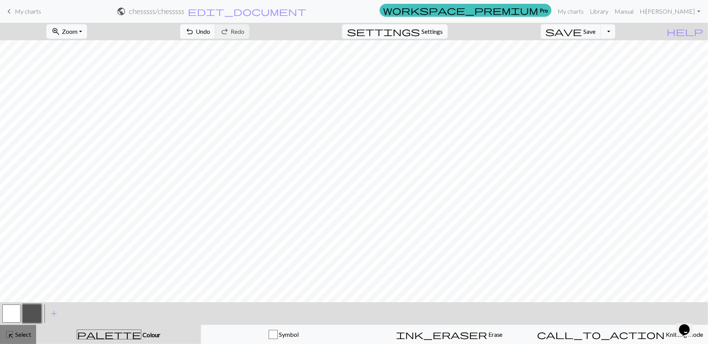
click at [24, 310] on span "Select" at bounding box center [22, 334] width 17 height 7
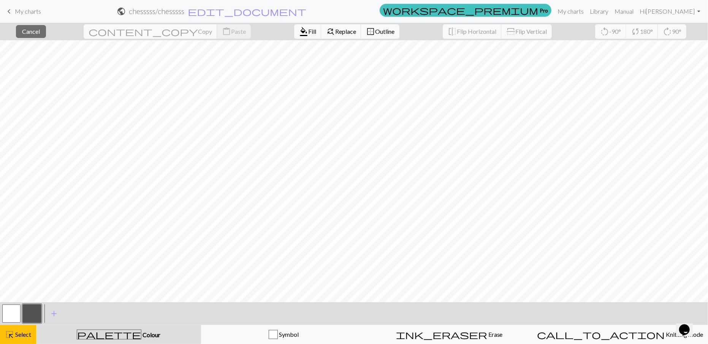
click at [13, 310] on button "button" at bounding box center [11, 314] width 18 height 18
click at [299, 32] on span "format_color_fill" at bounding box center [303, 31] width 9 height 11
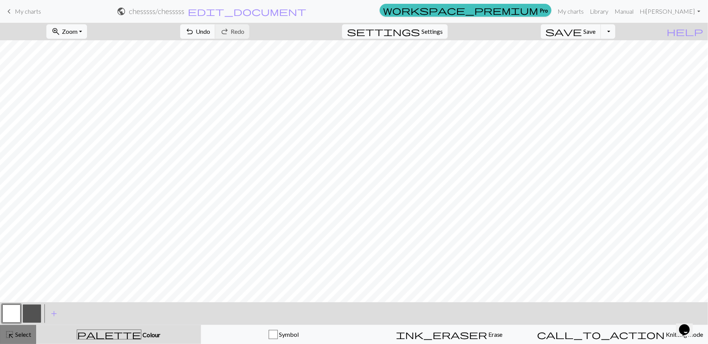
click at [29, 310] on button "highlight_alt Select Select" at bounding box center [18, 334] width 36 height 19
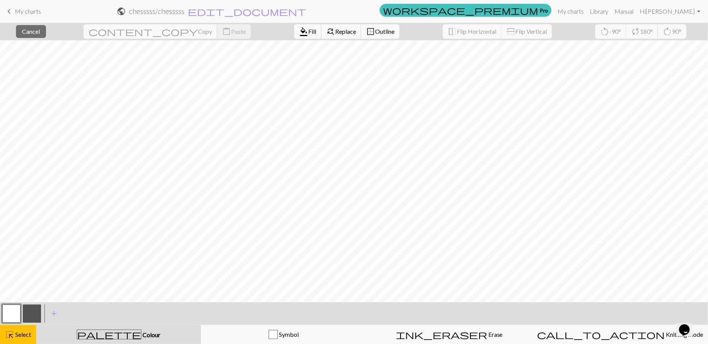
click at [294, 35] on button "format_color_fill Fill" at bounding box center [307, 31] width 27 height 14
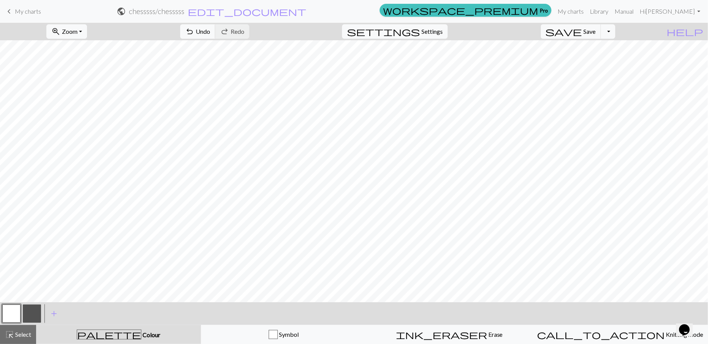
click at [37, 310] on button "button" at bounding box center [32, 314] width 18 height 18
click at [11, 310] on button "highlight_alt Select Select" at bounding box center [18, 334] width 36 height 19
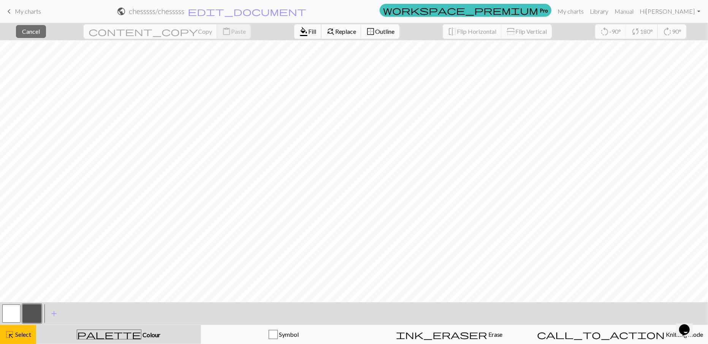
click at [308, 35] on span "Fill" at bounding box center [312, 31] width 8 height 7
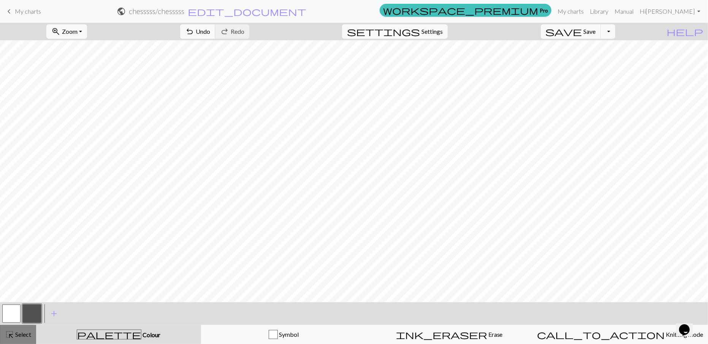
click at [29, 310] on span "Select" at bounding box center [22, 334] width 17 height 7
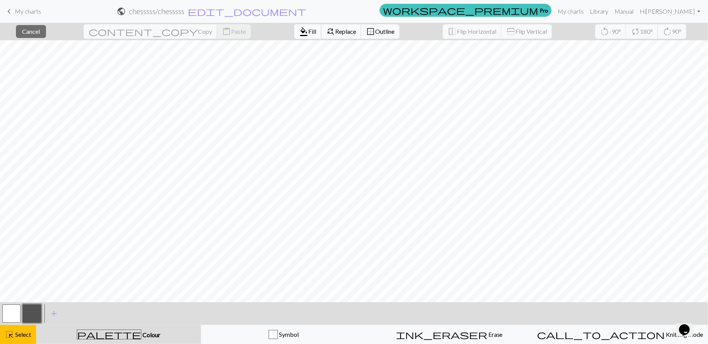
click at [308, 29] on span "Fill" at bounding box center [312, 31] width 8 height 7
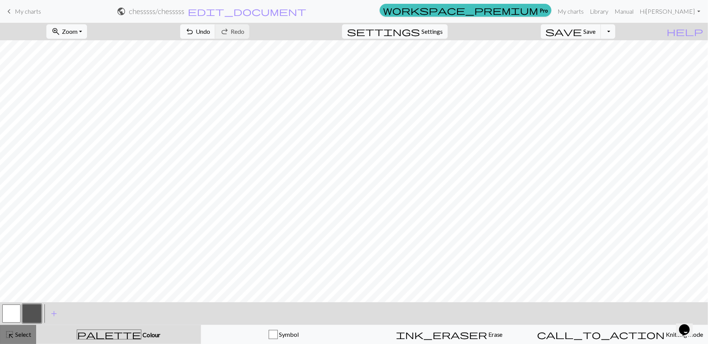
click at [16, 310] on span "Select" at bounding box center [22, 334] width 17 height 7
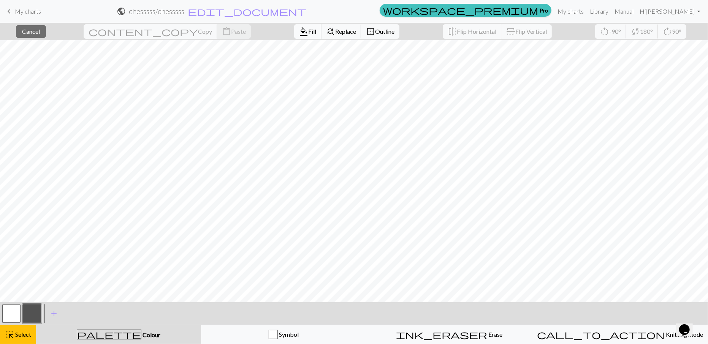
click at [308, 30] on span "Fill" at bounding box center [312, 31] width 8 height 7
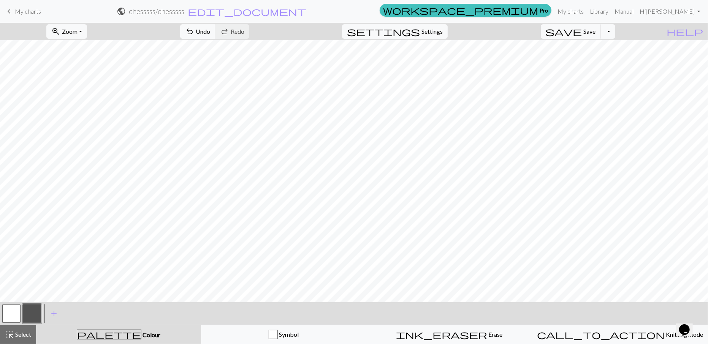
click at [24, 310] on span "Select" at bounding box center [22, 334] width 17 height 7
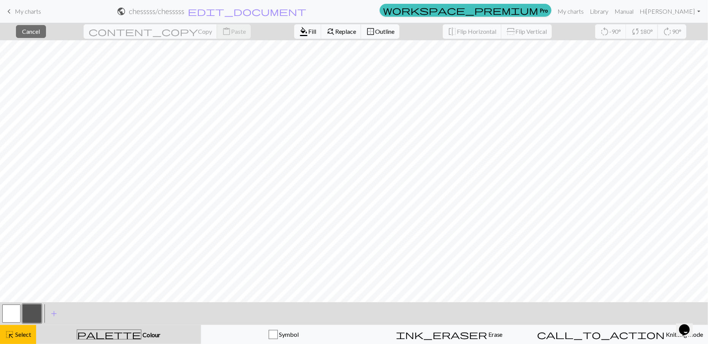
click at [11, 310] on button "button" at bounding box center [11, 314] width 18 height 18
click at [299, 33] on span "format_color_fill" at bounding box center [303, 31] width 9 height 11
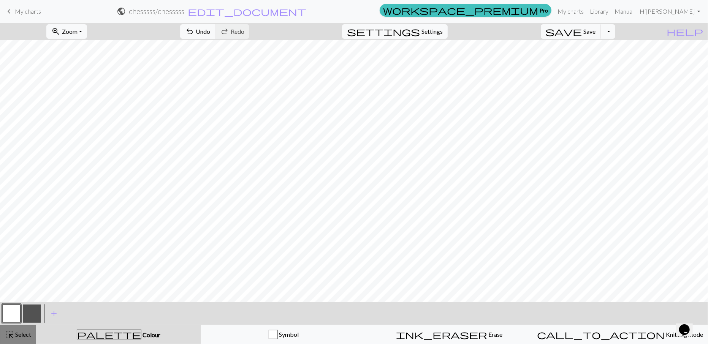
click at [28, 310] on button "highlight_alt Select Select" at bounding box center [18, 334] width 36 height 19
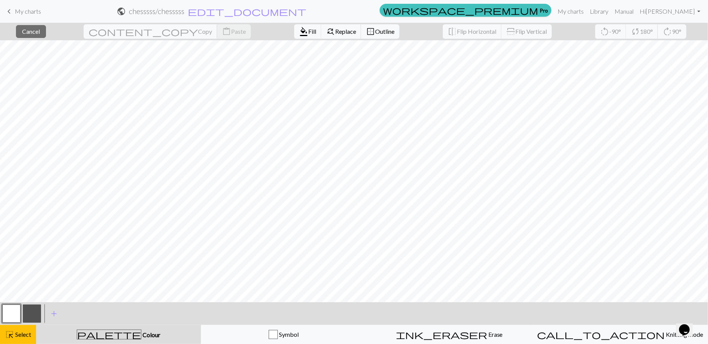
click at [33, 310] on button "button" at bounding box center [32, 314] width 18 height 18
click at [308, 30] on span "Fill" at bounding box center [312, 31] width 8 height 7
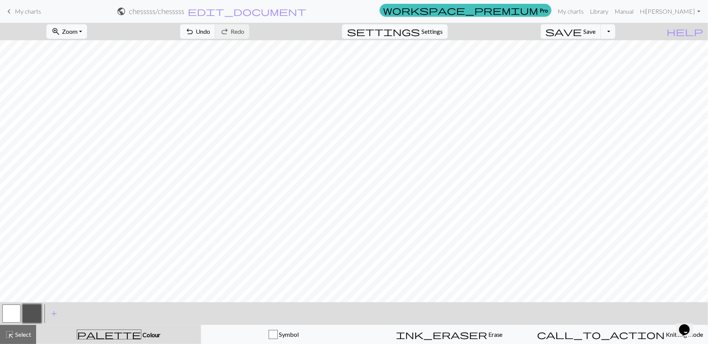
click at [12, 310] on button "button" at bounding box center [11, 314] width 18 height 18
click at [20, 310] on button "highlight_alt Select Select" at bounding box center [18, 334] width 36 height 19
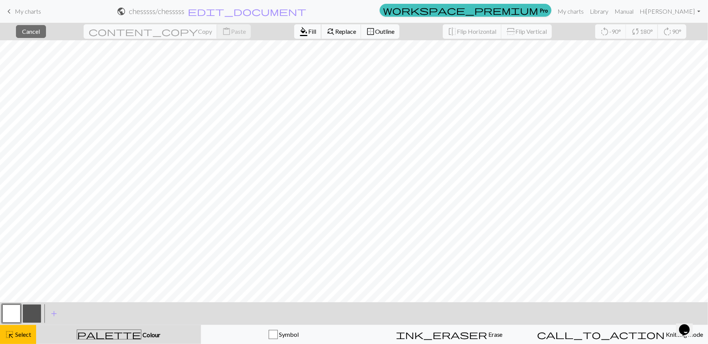
click at [299, 33] on span "format_color_fill" at bounding box center [303, 31] width 9 height 11
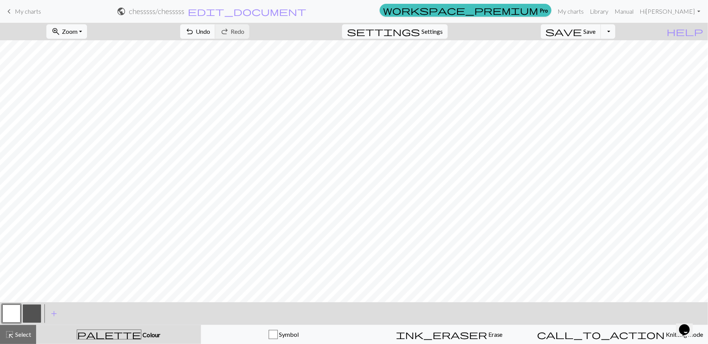
click at [32, 310] on button "button" at bounding box center [32, 314] width 18 height 18
click at [25, 310] on button "highlight_alt Select Select" at bounding box center [18, 334] width 36 height 19
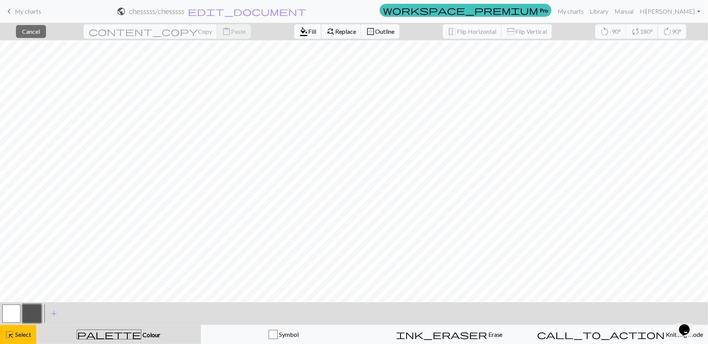
click at [299, 32] on span "format_color_fill" at bounding box center [303, 31] width 9 height 11
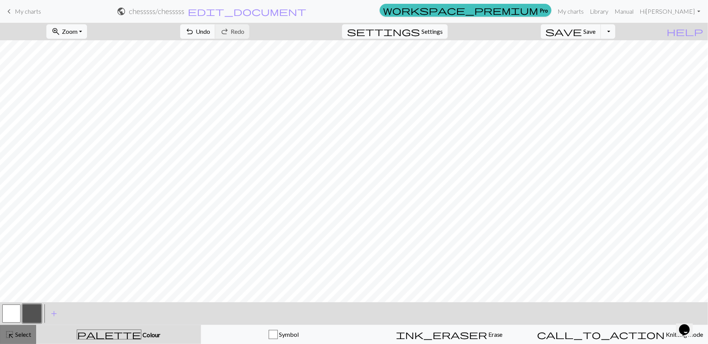
click at [21, 310] on span "Select" at bounding box center [22, 334] width 17 height 7
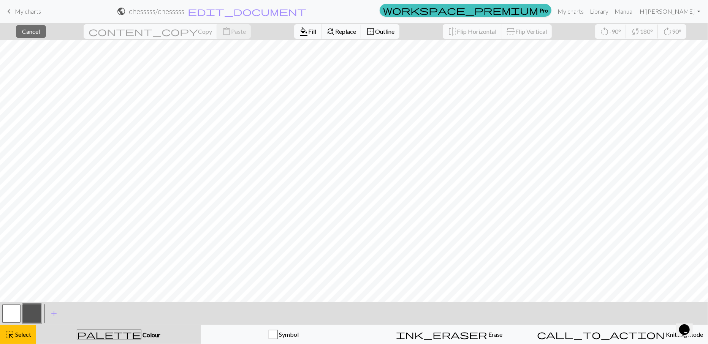
click at [299, 31] on span "format_color_fill" at bounding box center [303, 31] width 9 height 11
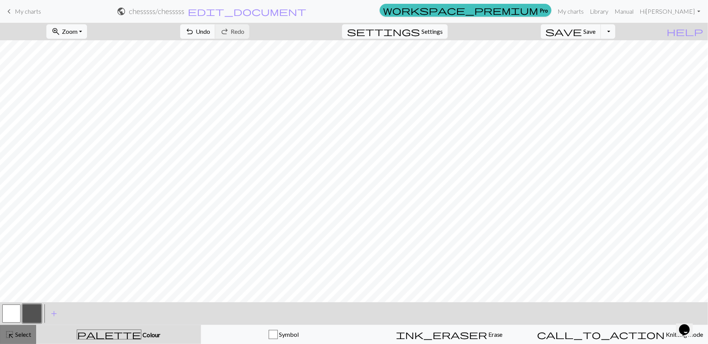
click at [5, 310] on span "highlight_alt" at bounding box center [9, 335] width 9 height 11
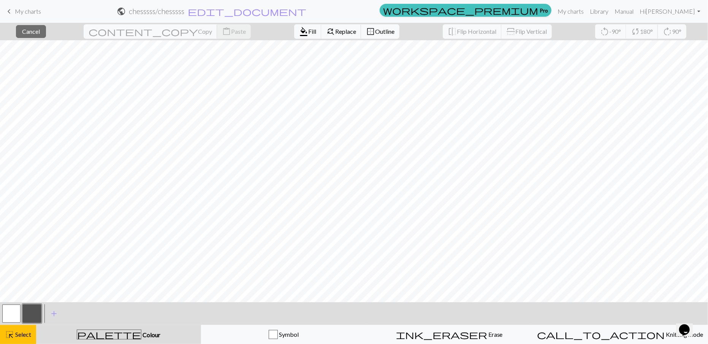
click at [289, 39] on div "format_color_fill Fill find_replace Replace border_outer Outline" at bounding box center [347, 31] width 117 height 17
click at [308, 34] on span "Fill" at bounding box center [312, 31] width 8 height 7
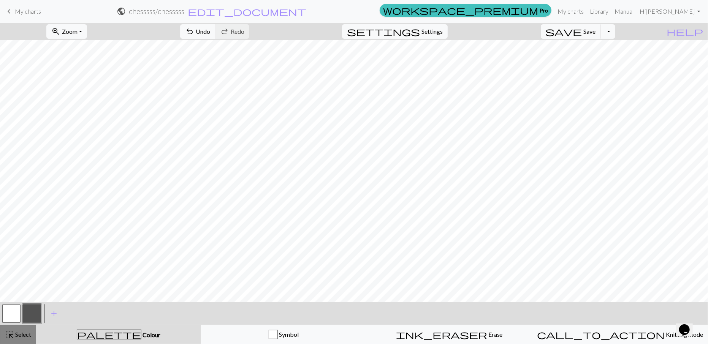
click at [14, 310] on span "Select" at bounding box center [22, 334] width 17 height 7
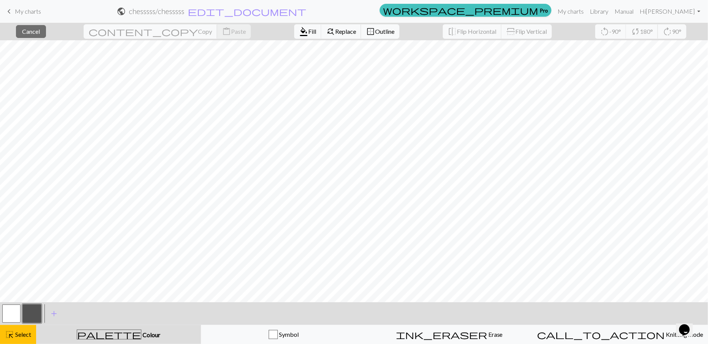
click at [289, 39] on div "format_color_fill Fill find_replace Replace border_outer Outline" at bounding box center [347, 31] width 117 height 17
click at [308, 34] on span "Fill" at bounding box center [312, 31] width 8 height 7
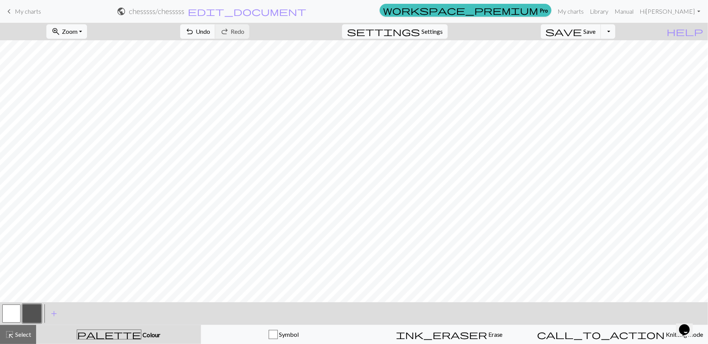
click at [13, 310] on button "button" at bounding box center [11, 314] width 18 height 18
click at [23, 310] on button "highlight_alt Select Select" at bounding box center [18, 334] width 36 height 19
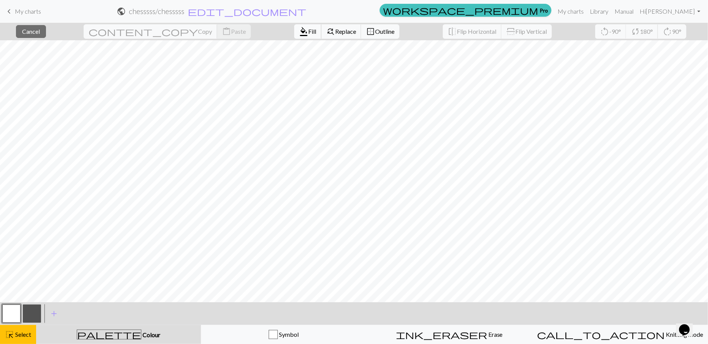
click at [308, 34] on span "Fill" at bounding box center [312, 31] width 8 height 7
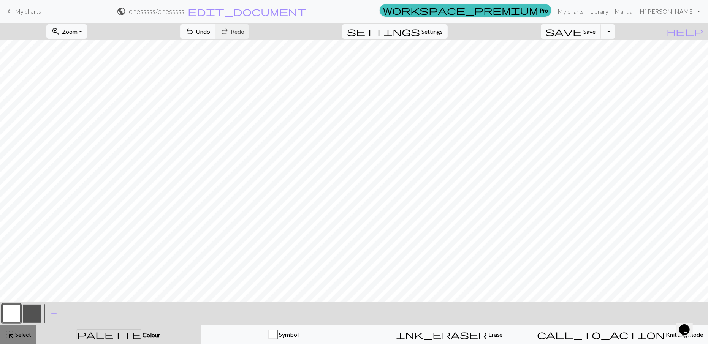
click at [15, 310] on span "Select" at bounding box center [22, 334] width 17 height 7
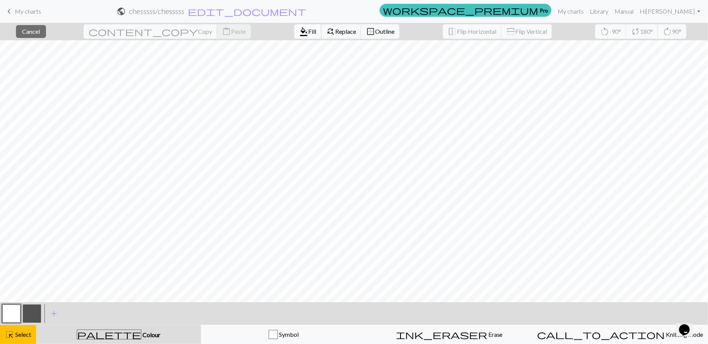
click at [308, 33] on span "Fill" at bounding box center [312, 31] width 8 height 7
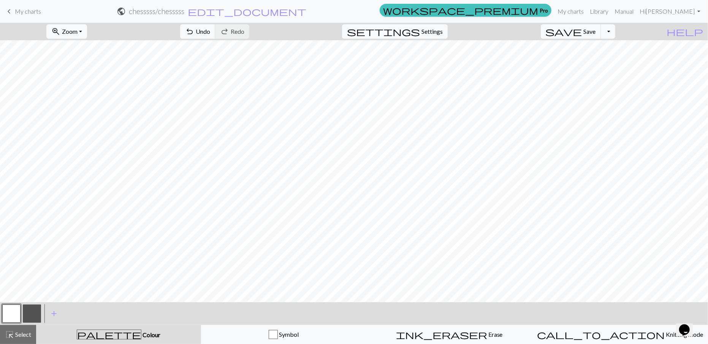
click at [34, 310] on button "button" at bounding box center [32, 314] width 18 height 18
click at [18, 310] on button "button" at bounding box center [11, 314] width 18 height 18
click at [582, 32] on span "save" at bounding box center [564, 31] width 37 height 11
click at [29, 310] on button "button" at bounding box center [32, 314] width 18 height 18
click at [21, 310] on span "Select" at bounding box center [22, 334] width 17 height 7
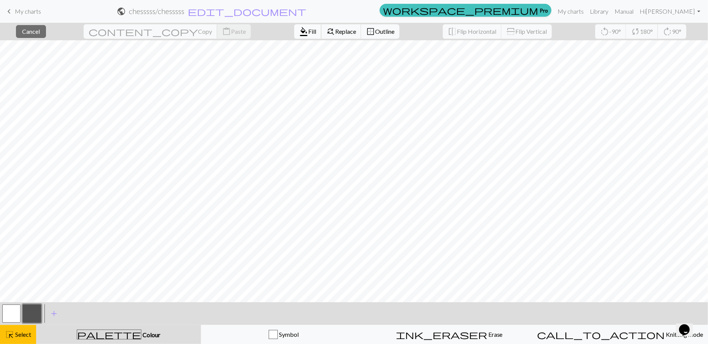
click at [299, 30] on span "format_color_fill" at bounding box center [303, 31] width 9 height 11
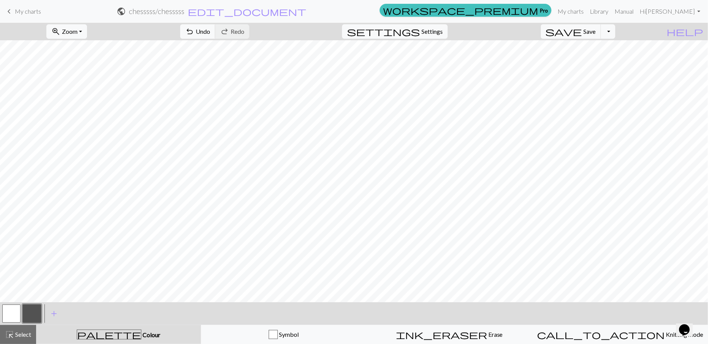
click at [13, 310] on button "button" at bounding box center [11, 314] width 18 height 18
click at [31, 310] on div at bounding box center [32, 314] width 21 height 21
click at [33, 310] on button "button" at bounding box center [32, 314] width 18 height 18
click at [14, 310] on button "button" at bounding box center [11, 314] width 18 height 18
click at [21, 310] on span "Select" at bounding box center [22, 334] width 17 height 7
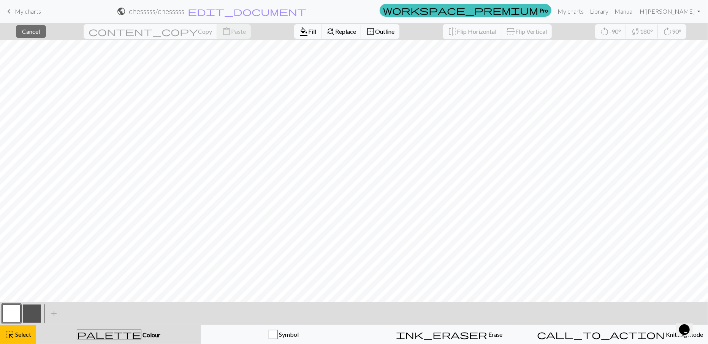
click at [294, 31] on button "format_color_fill Fill" at bounding box center [307, 31] width 27 height 14
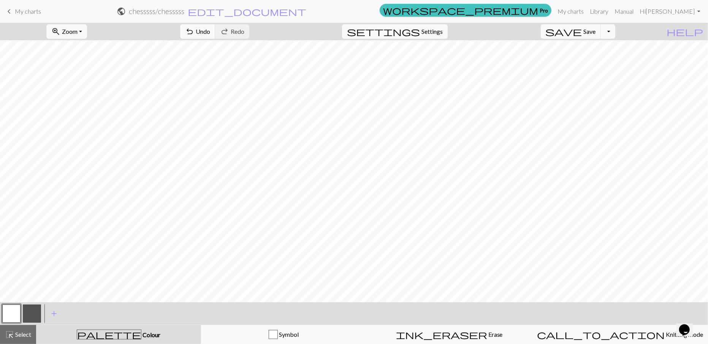
click at [29, 310] on button "button" at bounding box center [32, 314] width 18 height 18
click at [11, 310] on button "button" at bounding box center [11, 314] width 18 height 18
click at [30, 310] on button "button" at bounding box center [32, 314] width 18 height 18
click at [7, 310] on button "button" at bounding box center [11, 314] width 18 height 18
click at [26, 310] on span "Select" at bounding box center [22, 334] width 17 height 7
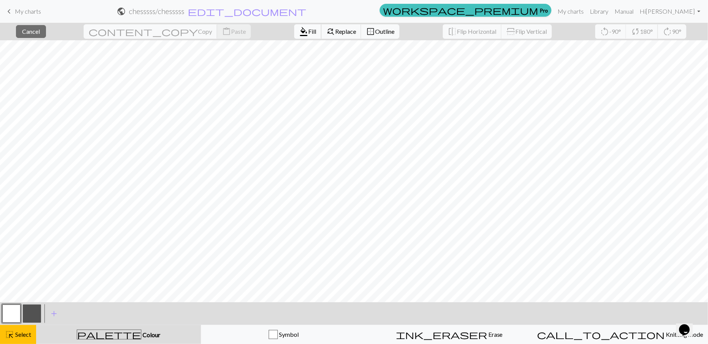
click at [308, 31] on span "Fill" at bounding box center [312, 31] width 8 height 7
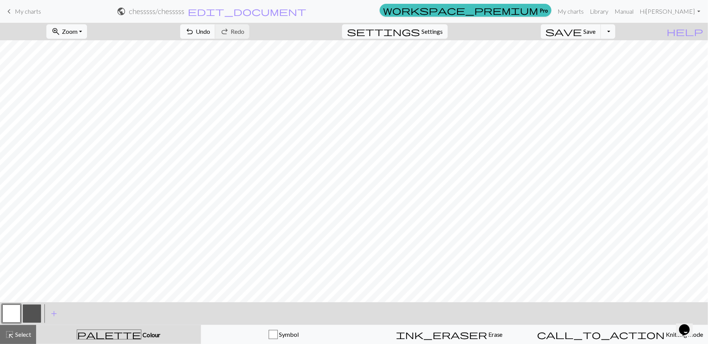
click at [26, 310] on div "highlight_alt Select Select" at bounding box center [18, 334] width 26 height 9
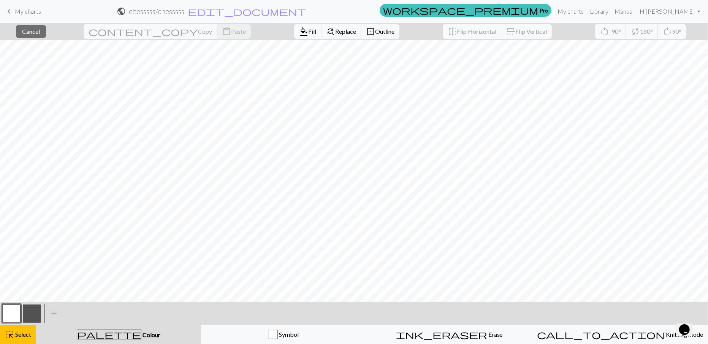
click at [299, 30] on span "format_color_fill" at bounding box center [303, 31] width 9 height 11
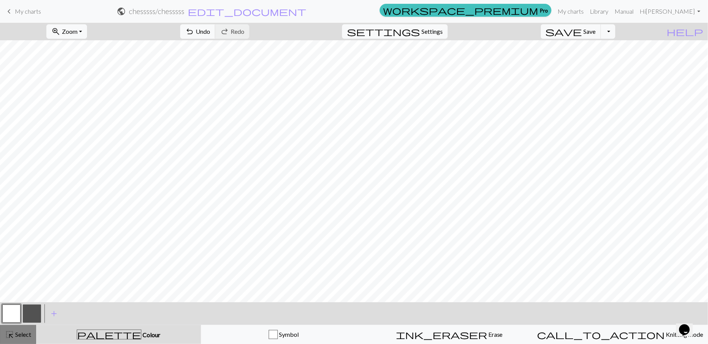
click at [16, 310] on button "highlight_alt Select Select" at bounding box center [18, 334] width 36 height 19
click at [20, 310] on span "Select" at bounding box center [22, 334] width 17 height 7
click at [17, 310] on span "Select" at bounding box center [22, 334] width 17 height 7
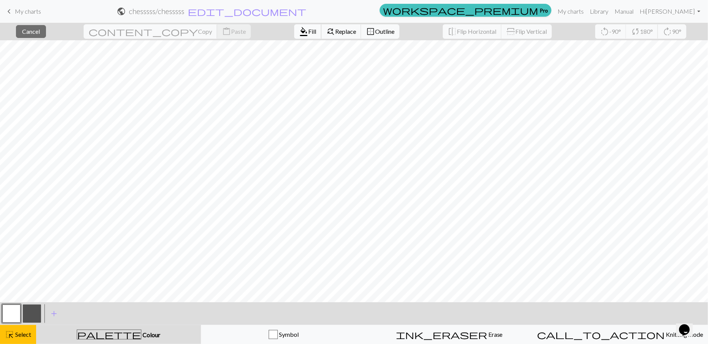
click at [299, 34] on span "format_color_fill" at bounding box center [303, 31] width 9 height 11
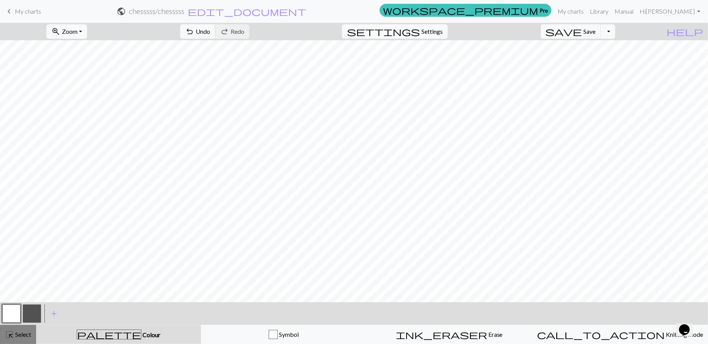
click at [19, 310] on span "Select" at bounding box center [22, 334] width 17 height 7
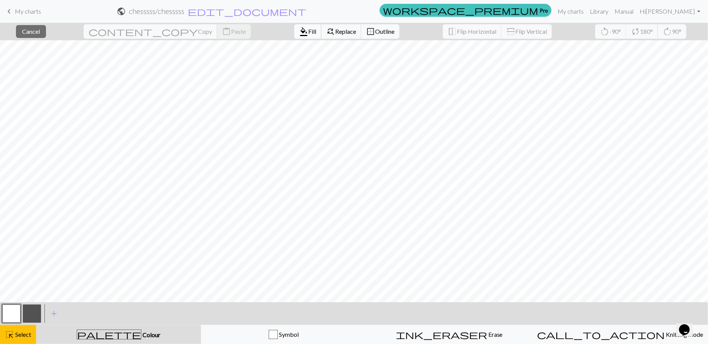
click at [294, 30] on button "format_color_fill Fill" at bounding box center [307, 31] width 27 height 14
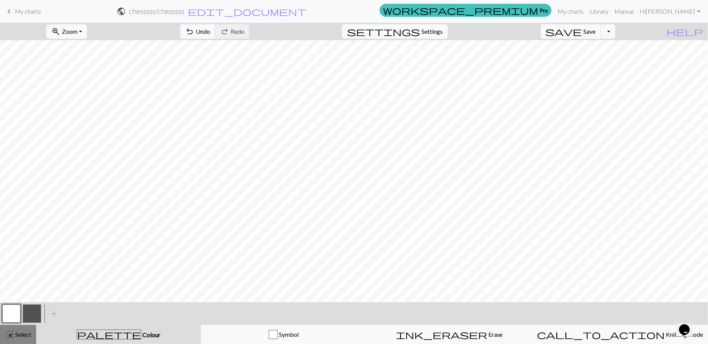
click at [18, 310] on button "highlight_alt Select Select" at bounding box center [18, 334] width 36 height 19
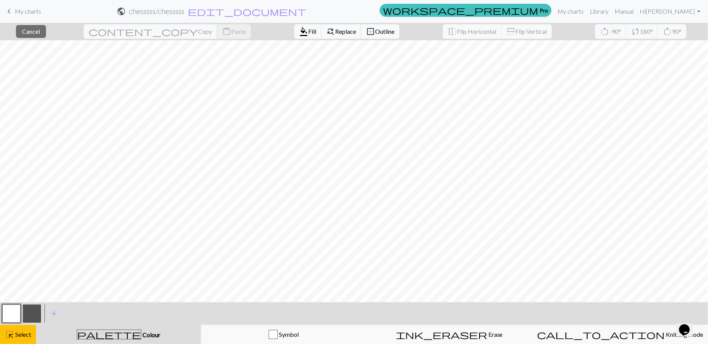
click at [37, 310] on button "button" at bounding box center [32, 314] width 18 height 18
click at [308, 32] on span "Fill" at bounding box center [312, 31] width 8 height 7
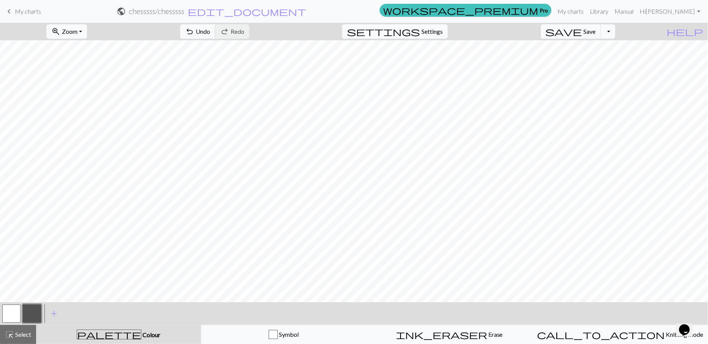
click at [14, 310] on button "button" at bounding box center [11, 314] width 18 height 18
click at [16, 310] on span "Select" at bounding box center [22, 334] width 17 height 7
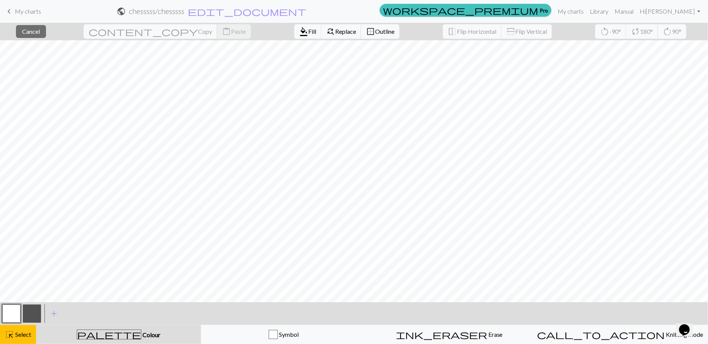
click at [32, 310] on button "button" at bounding box center [32, 314] width 18 height 18
click at [308, 32] on span "Fill" at bounding box center [312, 31] width 8 height 7
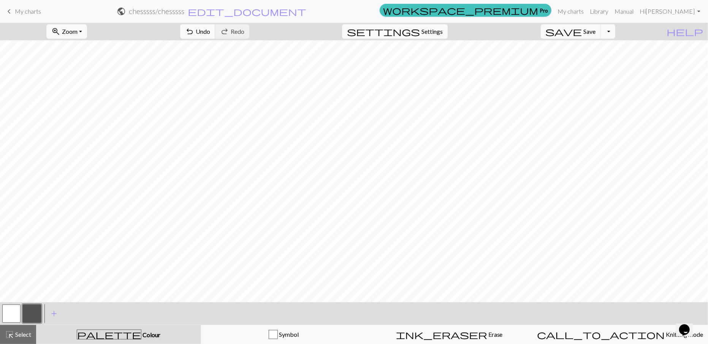
click at [14, 310] on button "button" at bounding box center [11, 314] width 18 height 18
click at [27, 310] on span "Select" at bounding box center [22, 334] width 17 height 7
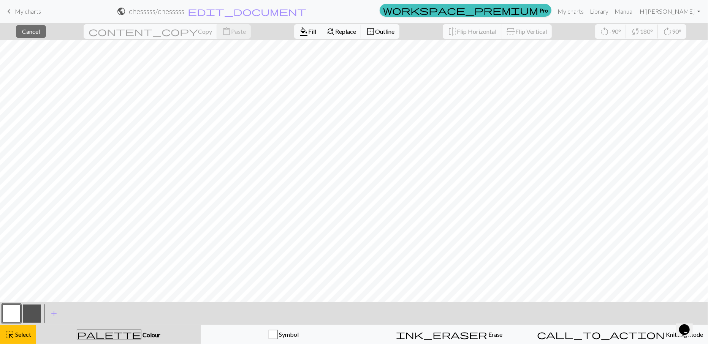
click at [37, 310] on button "button" at bounding box center [32, 314] width 18 height 18
click at [294, 37] on button "format_color_fill Fill" at bounding box center [307, 31] width 27 height 14
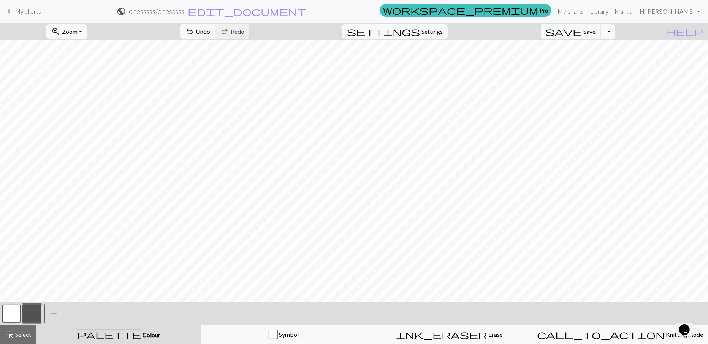
click at [6, 310] on button "button" at bounding box center [11, 314] width 18 height 18
click at [34, 310] on button "button" at bounding box center [32, 314] width 18 height 18
click at [11, 310] on button "button" at bounding box center [11, 314] width 18 height 18
click at [31, 310] on button "button" at bounding box center [32, 314] width 18 height 18
click at [17, 310] on button "button" at bounding box center [11, 314] width 18 height 18
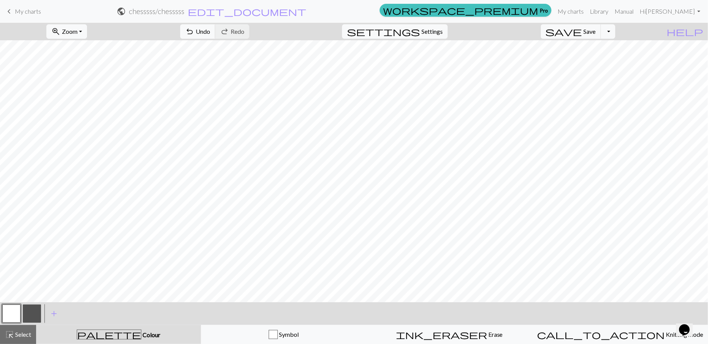
click at [27, 310] on span "Select" at bounding box center [22, 334] width 17 height 7
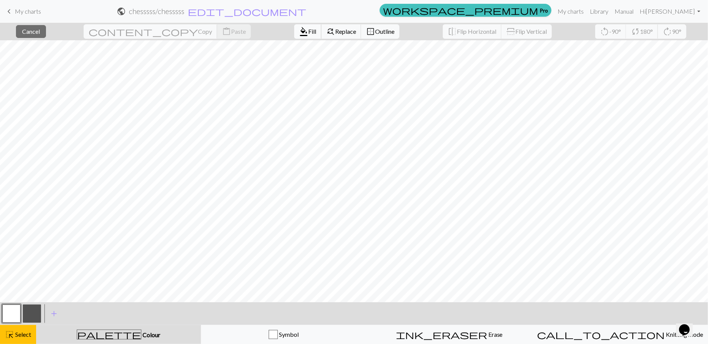
click at [299, 31] on span "format_color_fill" at bounding box center [303, 31] width 9 height 11
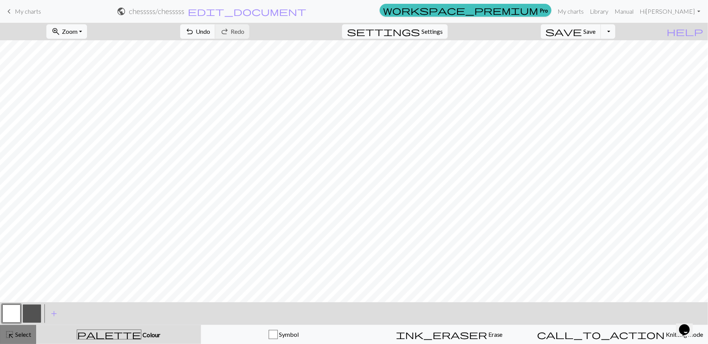
click at [24, 310] on span "Select" at bounding box center [22, 334] width 17 height 7
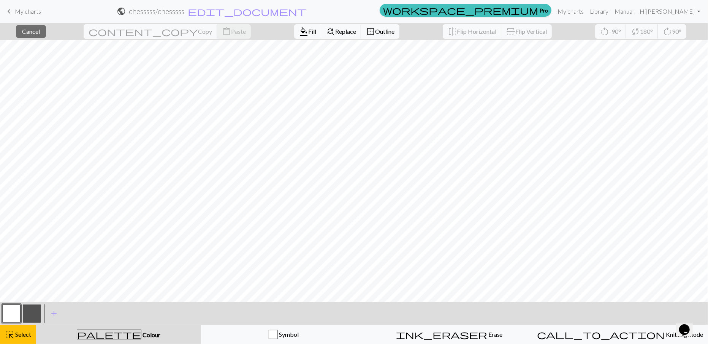
click at [34, 310] on button "button" at bounding box center [32, 314] width 18 height 18
click at [299, 30] on span "format_color_fill" at bounding box center [303, 31] width 9 height 11
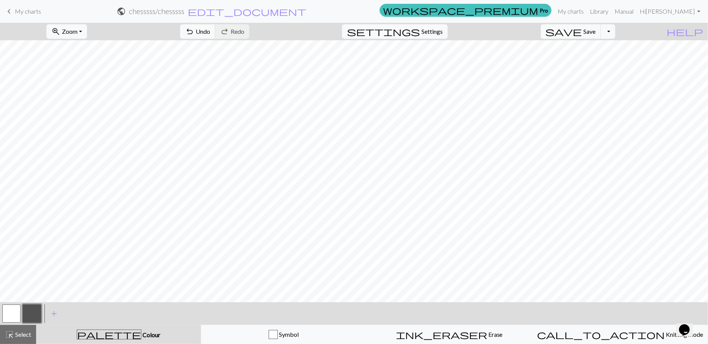
click at [17, 310] on button "button" at bounding box center [11, 314] width 18 height 18
click at [39, 310] on button "button" at bounding box center [32, 314] width 18 height 18
click at [14, 310] on button "button" at bounding box center [11, 314] width 18 height 18
click at [22, 310] on div at bounding box center [32, 314] width 21 height 21
click at [31, 310] on button "button" at bounding box center [32, 314] width 18 height 18
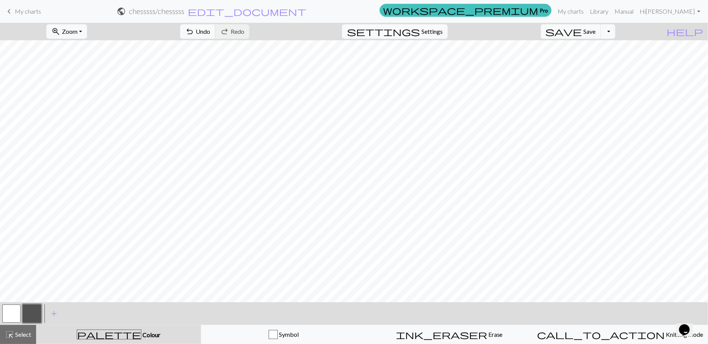
click at [14, 310] on button "button" at bounding box center [11, 314] width 18 height 18
click at [5, 310] on span "highlight_alt" at bounding box center [9, 335] width 9 height 11
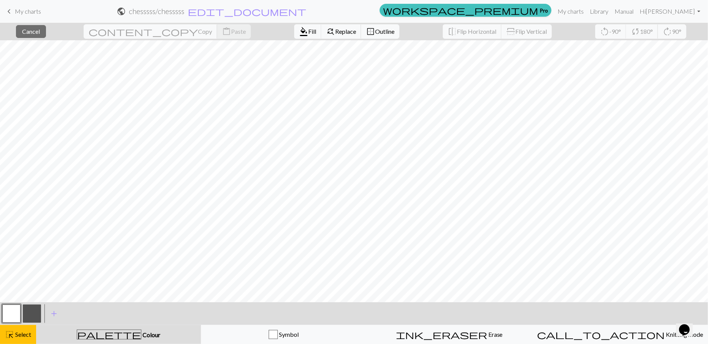
click at [32, 310] on button "button" at bounding box center [32, 314] width 18 height 18
click at [299, 33] on span "format_color_fill" at bounding box center [303, 31] width 9 height 11
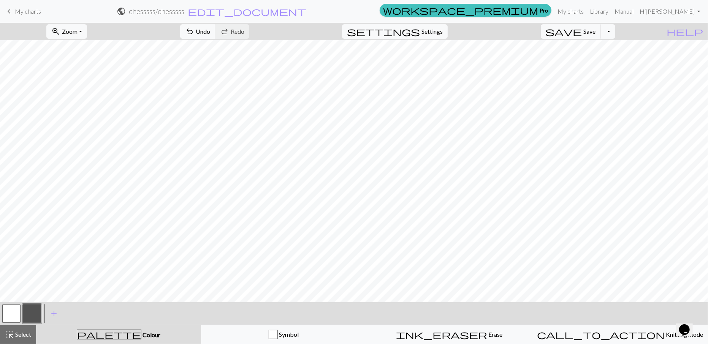
click at [30, 310] on button "button" at bounding box center [32, 314] width 18 height 18
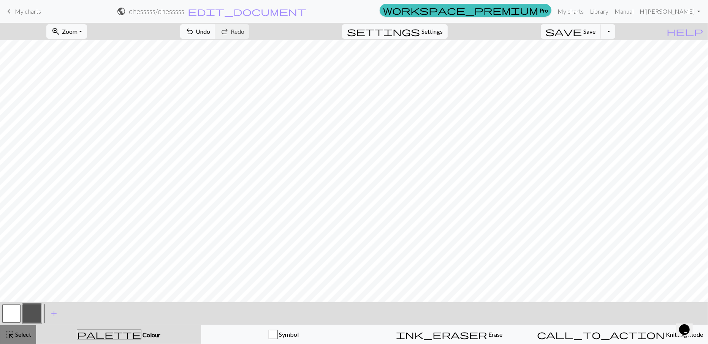
click at [24, 310] on span "Select" at bounding box center [22, 334] width 17 height 7
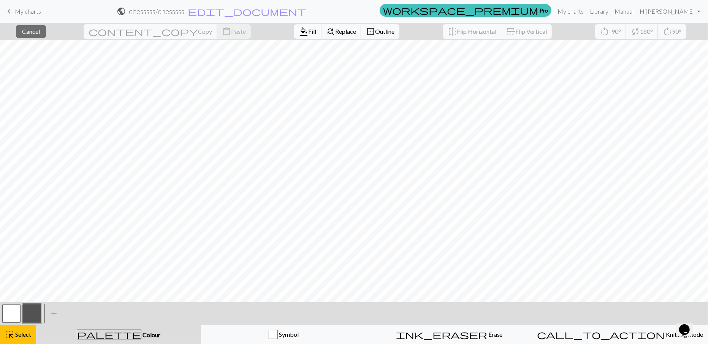
click at [299, 34] on span "format_color_fill" at bounding box center [303, 31] width 9 height 11
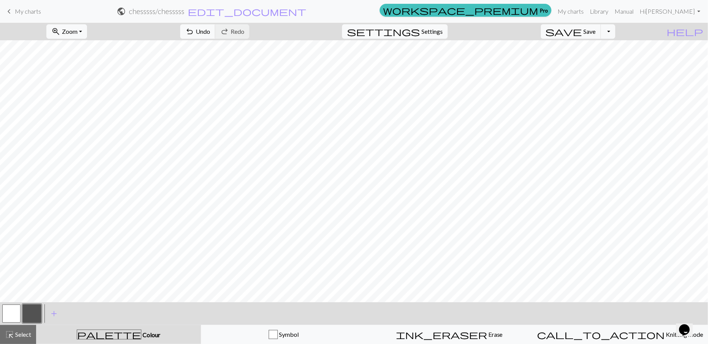
click at [210, 34] on span "Undo" at bounding box center [203, 31] width 14 height 7
click at [10, 310] on button "button" at bounding box center [11, 314] width 18 height 18
click at [582, 30] on span "save" at bounding box center [564, 31] width 37 height 11
click at [582, 34] on span "save" at bounding box center [564, 31] width 37 height 11
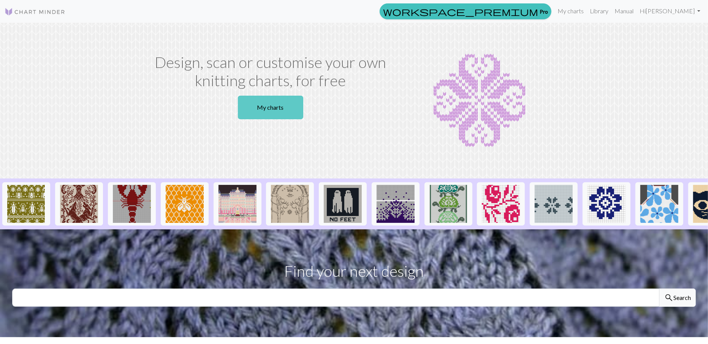
click at [293, 108] on link "My charts" at bounding box center [270, 108] width 65 height 24
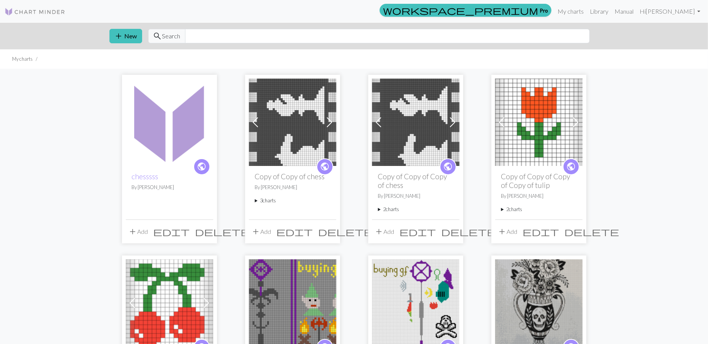
click at [300, 113] on img at bounding box center [292, 122] width 87 height 87
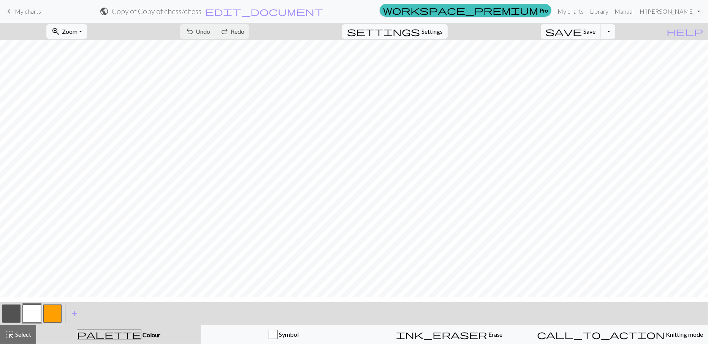
scroll to position [799, 0]
